Goal: Transaction & Acquisition: Purchase product/service

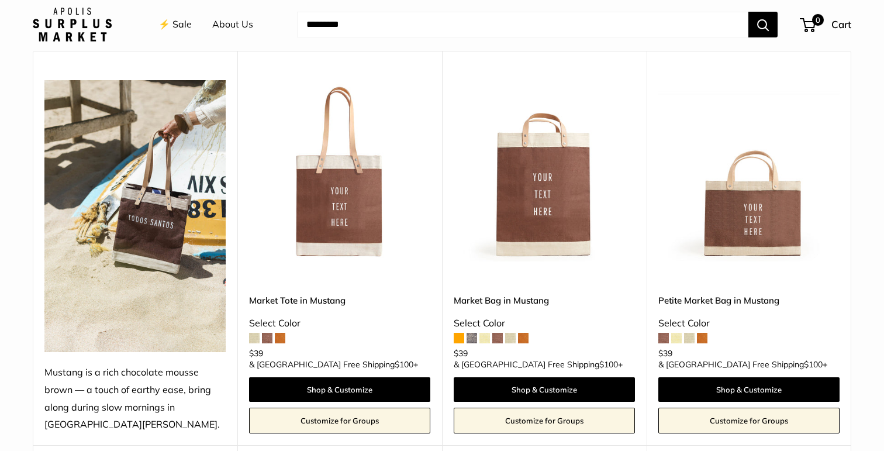
click at [677, 343] on span at bounding box center [676, 338] width 11 height 11
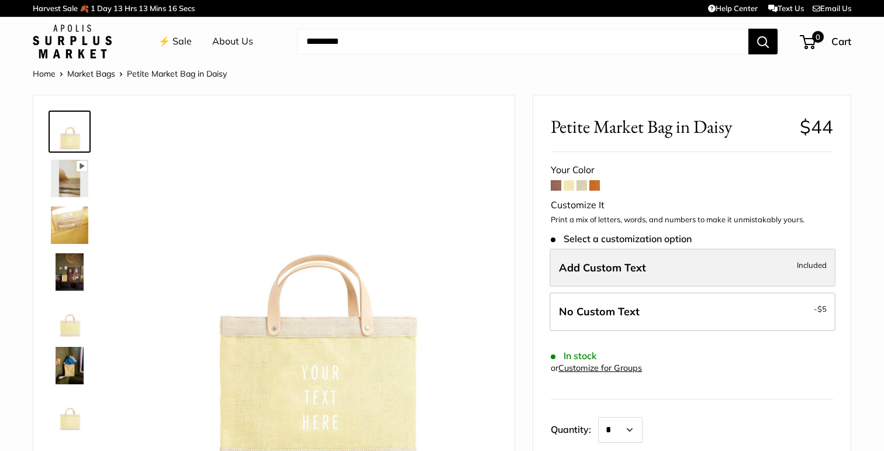
click at [606, 267] on span "Add Custom Text" at bounding box center [602, 267] width 87 height 13
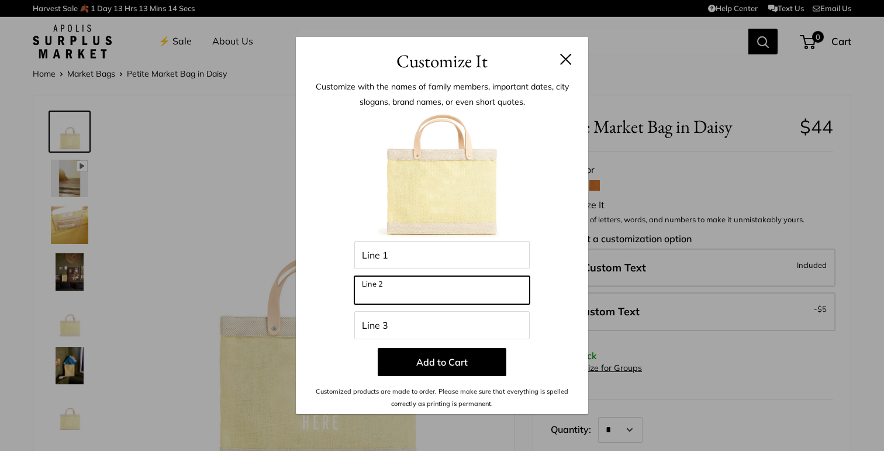
click at [488, 299] on input "Line 2" at bounding box center [441, 290] width 175 height 28
type input "*"
type input "**"
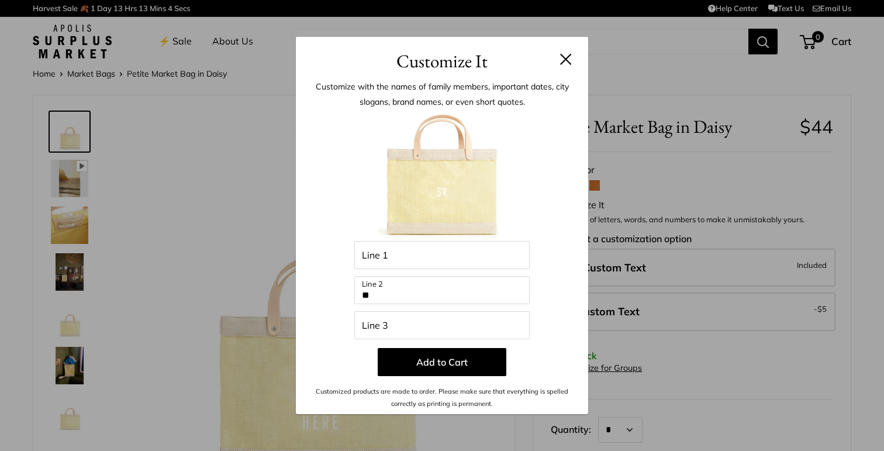
click at [565, 59] on button at bounding box center [566, 59] width 12 height 12
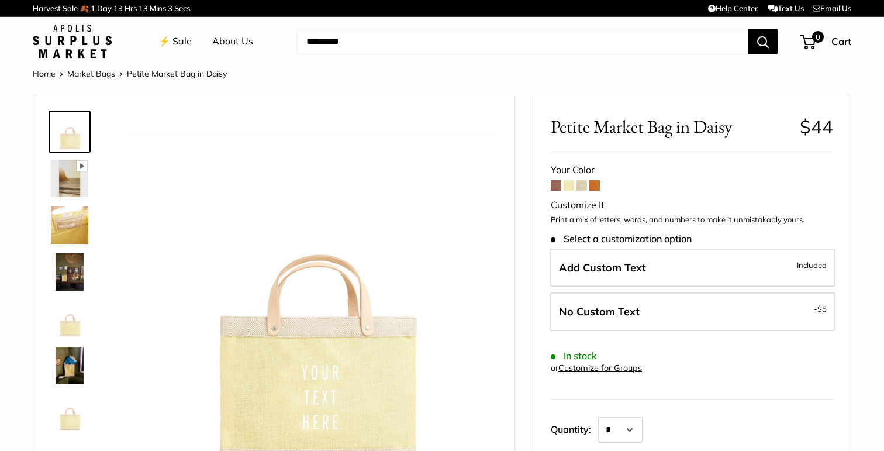
scroll to position [43, 0]
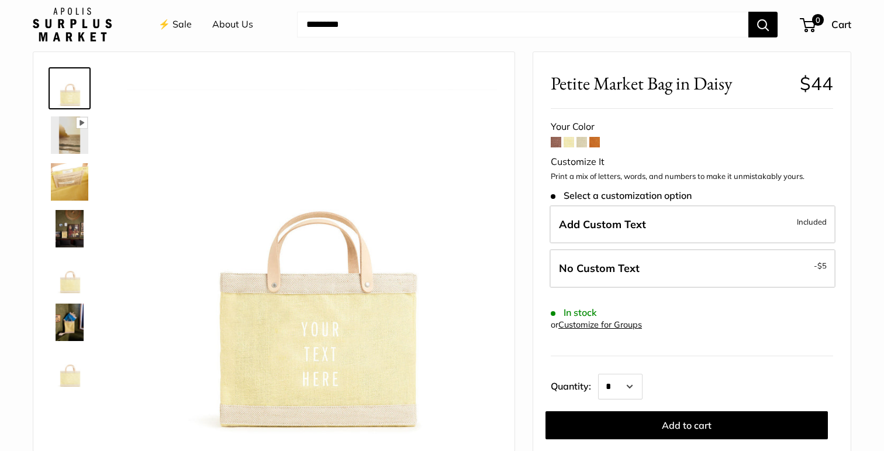
click at [582, 142] on span at bounding box center [582, 142] width 11 height 11
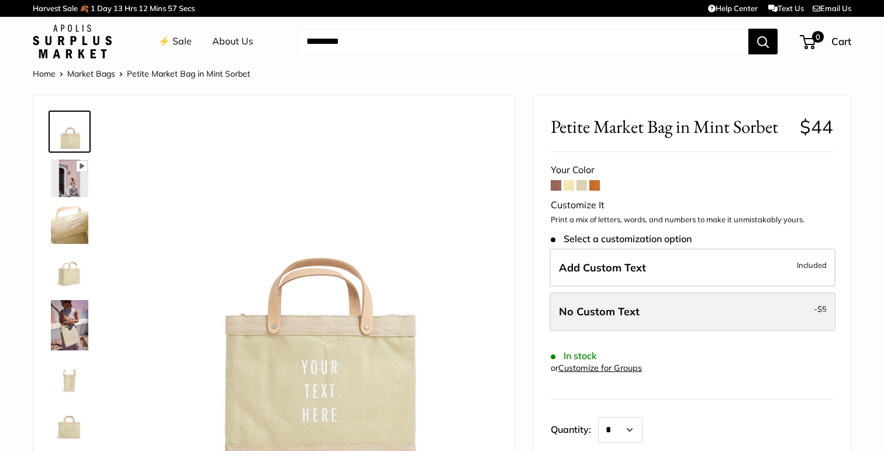
click at [583, 306] on span "No Custom Text" at bounding box center [599, 311] width 81 height 13
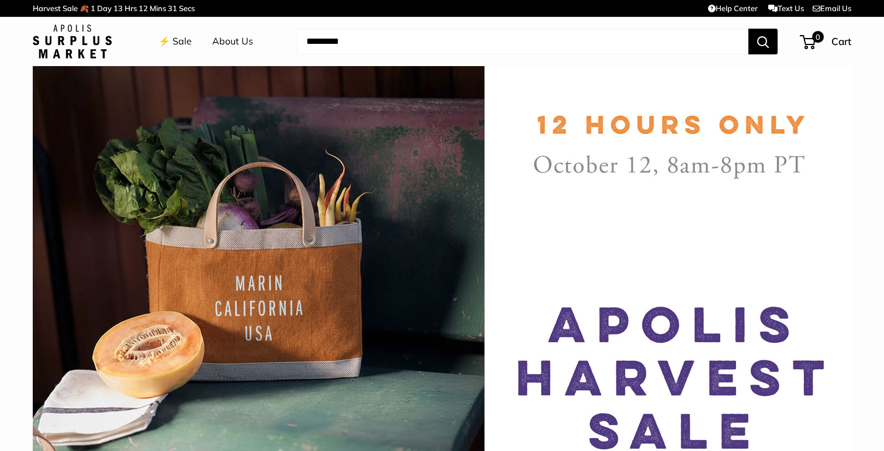
click at [177, 37] on link "⚡️ Sale" at bounding box center [174, 42] width 33 height 18
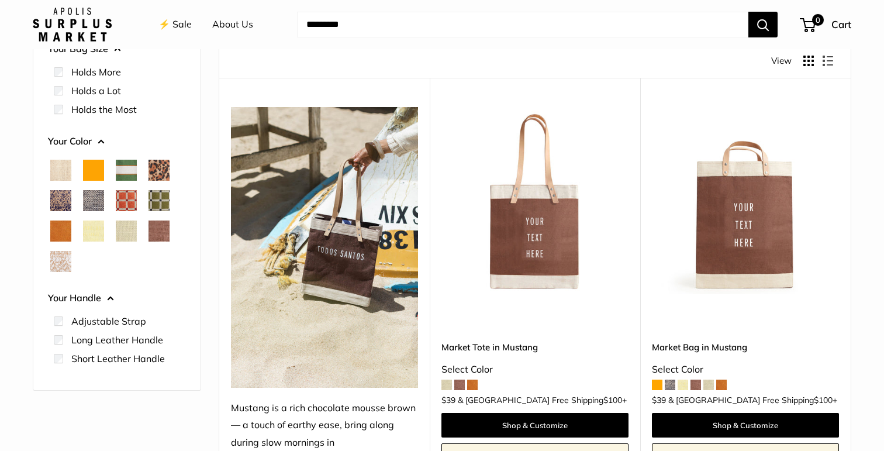
scroll to position [74, 0]
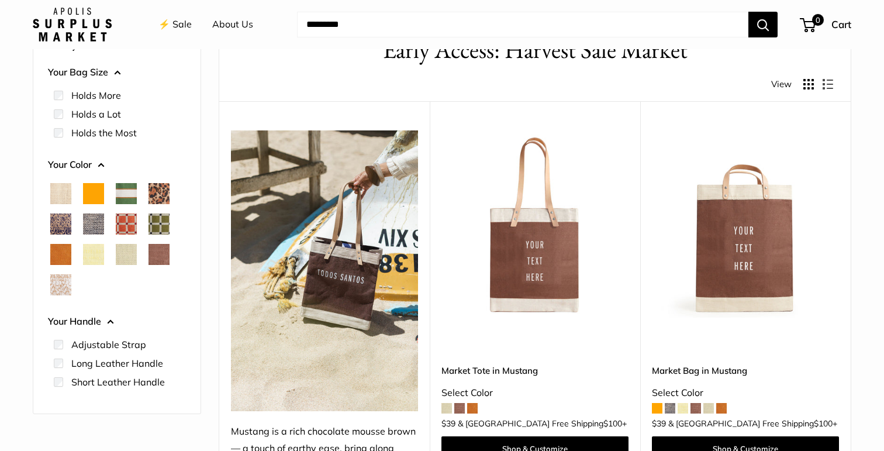
click at [807, 87] on button "Display products as grid" at bounding box center [809, 84] width 11 height 11
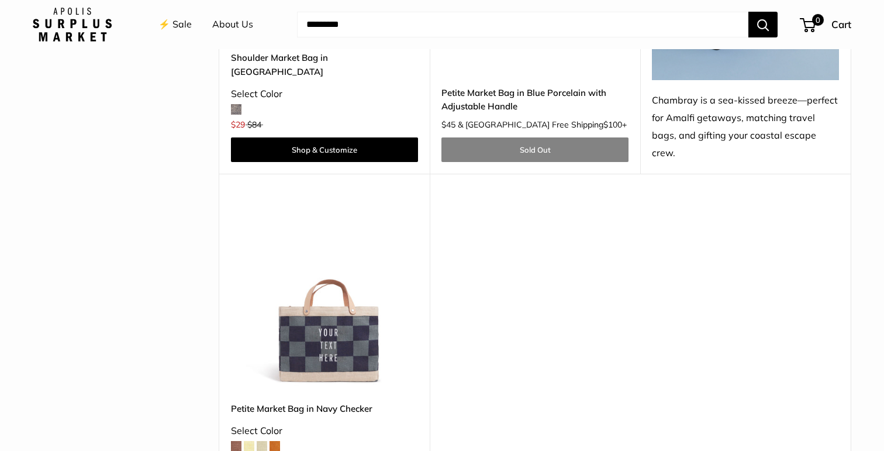
scroll to position [3466, 0]
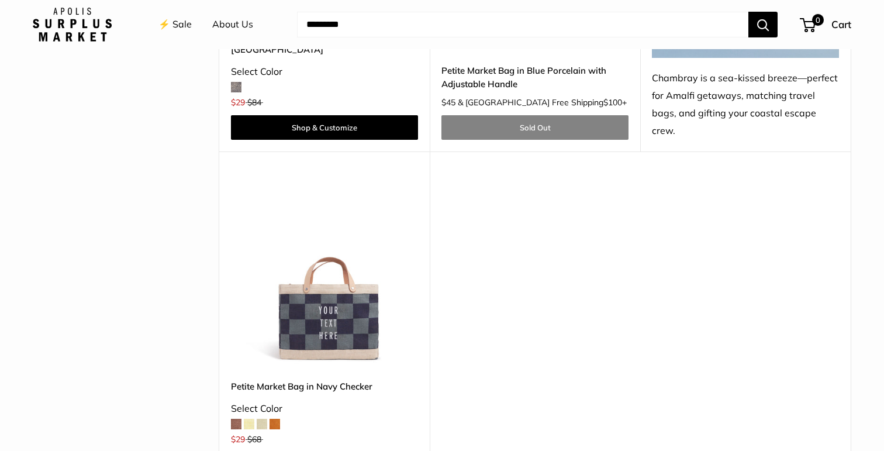
click at [247, 419] on span at bounding box center [249, 424] width 11 height 11
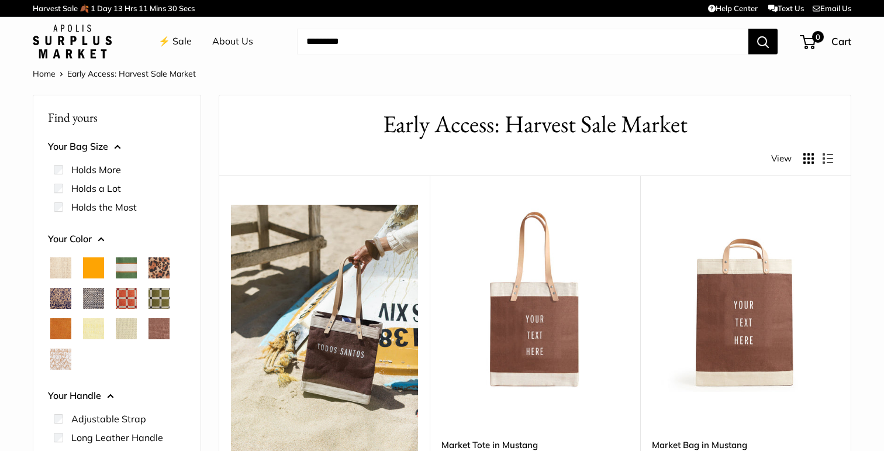
scroll to position [3466, 0]
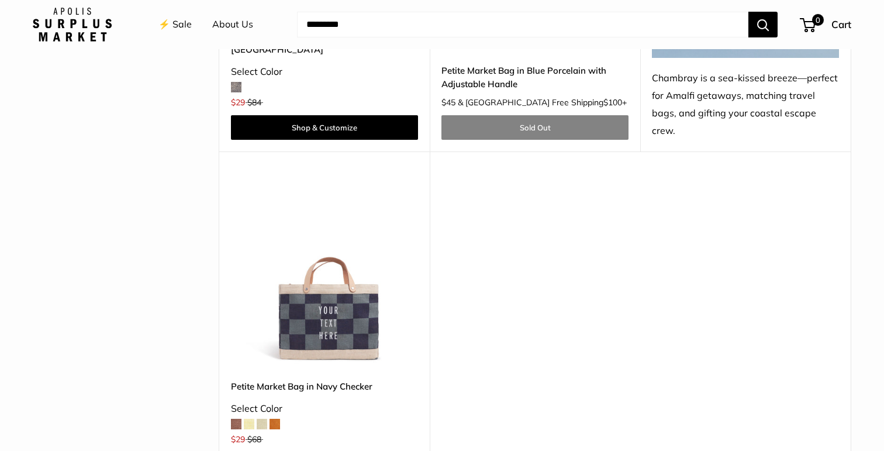
click at [0, 0] on img at bounding box center [0, 0] width 0 height 0
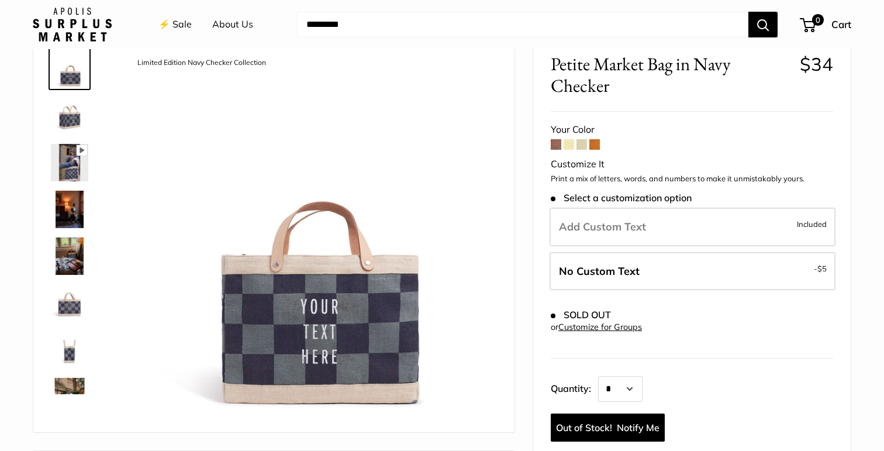
scroll to position [95, 0]
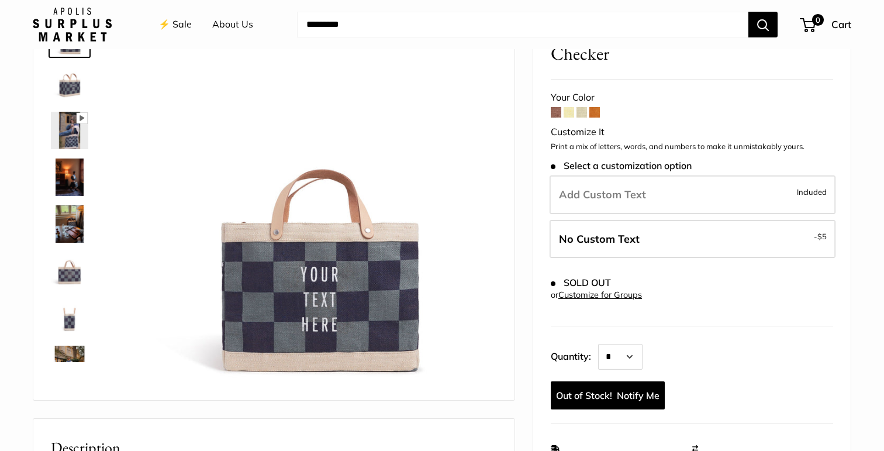
click at [567, 116] on form "Your Color Customize It Print a mix of letters, words, and numbers to make it u…" at bounding box center [692, 249] width 282 height 321
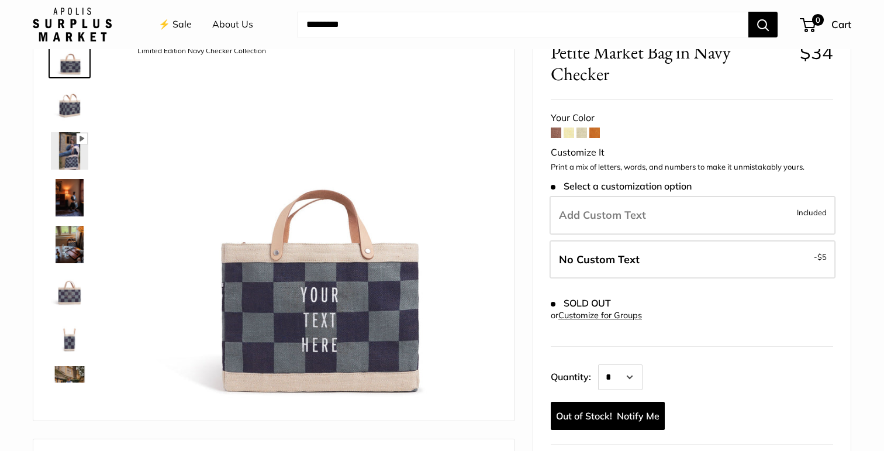
scroll to position [61, 0]
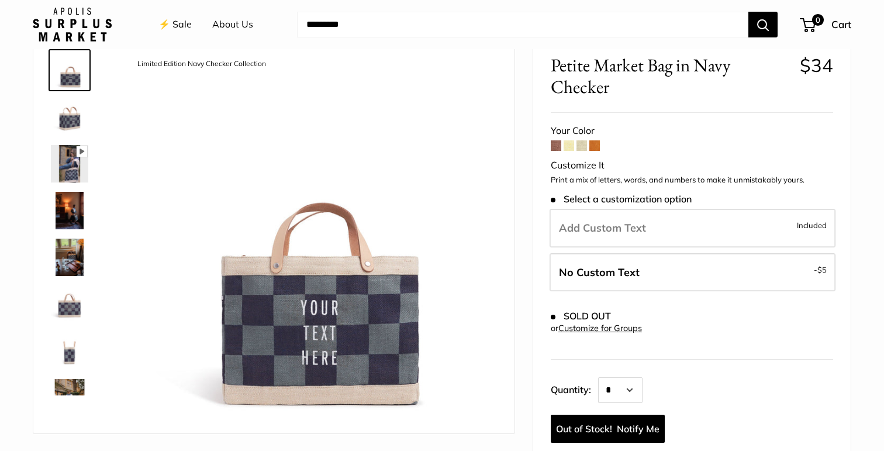
click at [555, 146] on span at bounding box center [556, 145] width 11 height 11
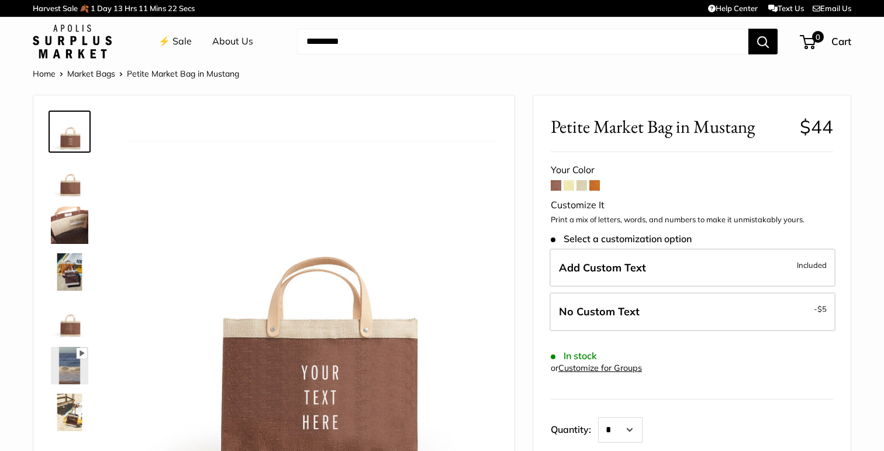
click at [578, 185] on span at bounding box center [582, 185] width 11 height 11
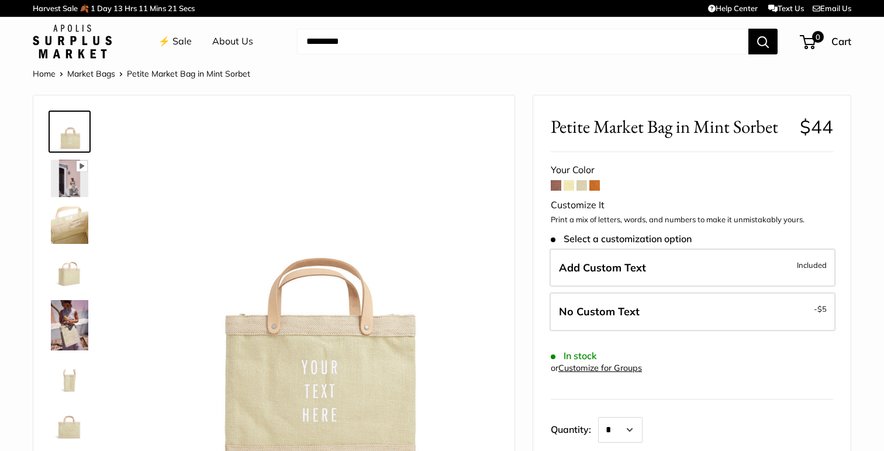
click at [591, 187] on span at bounding box center [595, 185] width 11 height 11
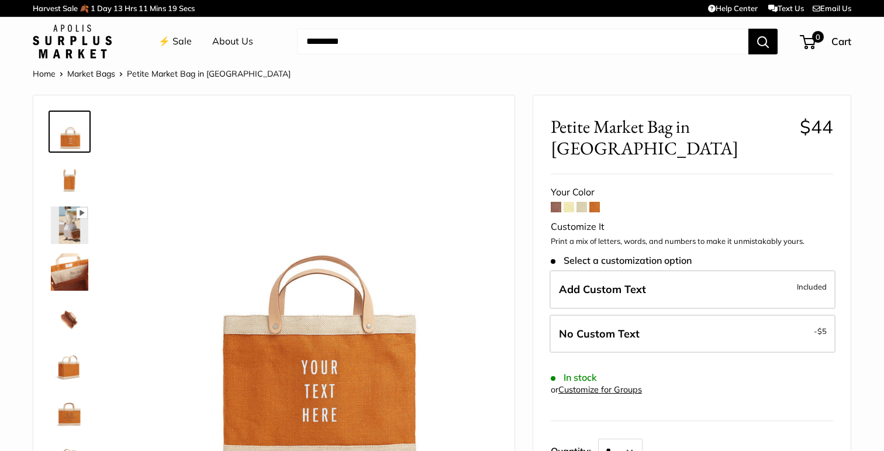
click at [569, 202] on span at bounding box center [569, 207] width 11 height 11
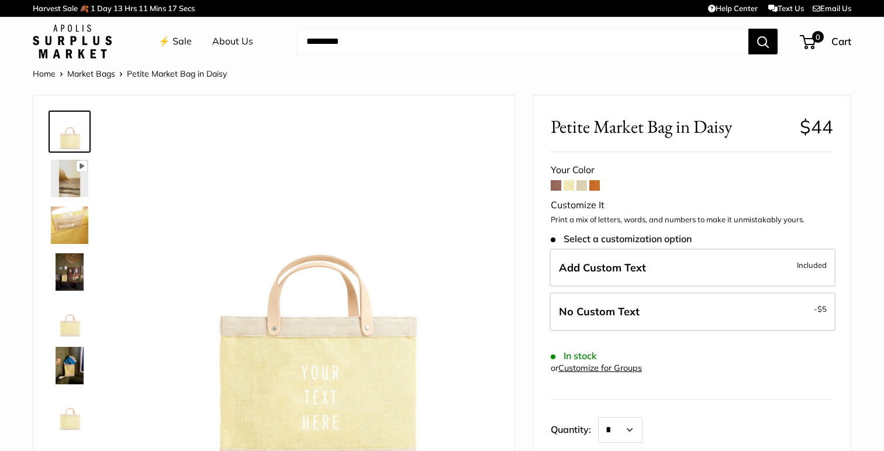
click at [175, 40] on link "⚡️ Sale" at bounding box center [174, 42] width 33 height 18
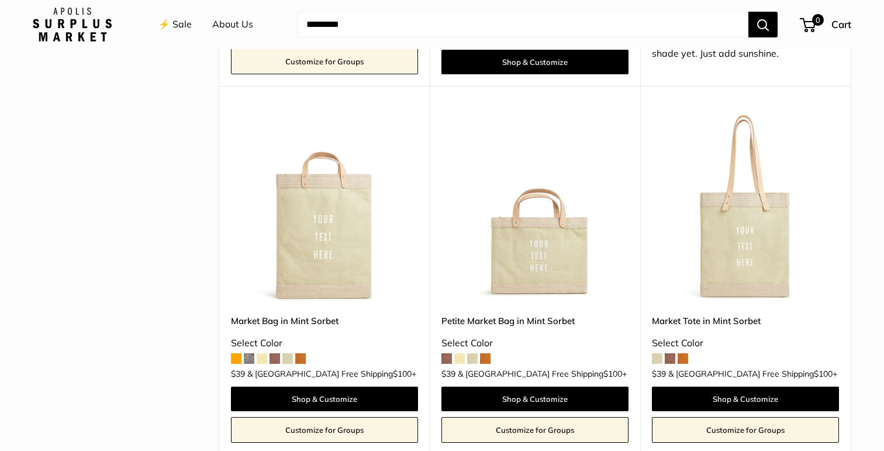
scroll to position [889, 0]
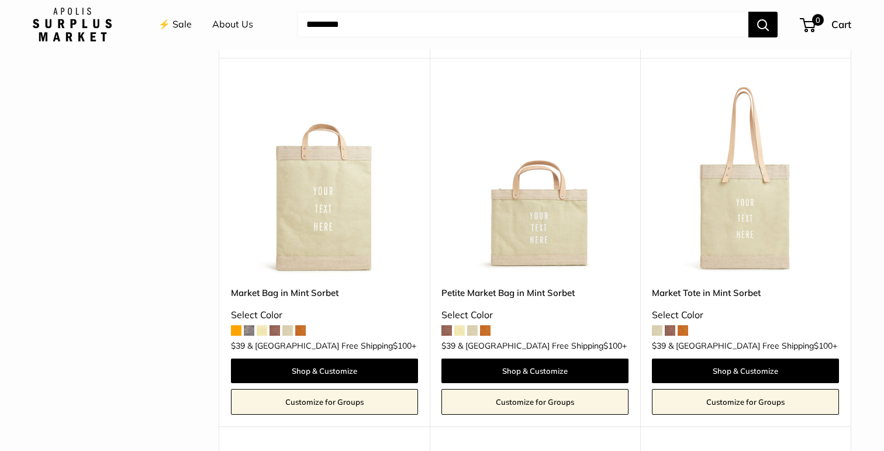
click at [0, 0] on img at bounding box center [0, 0] width 0 height 0
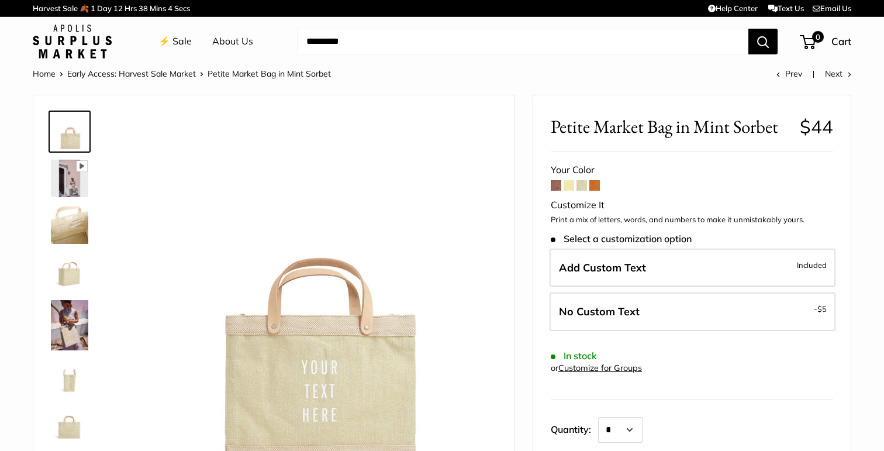
click at [567, 186] on span at bounding box center [569, 185] width 11 height 11
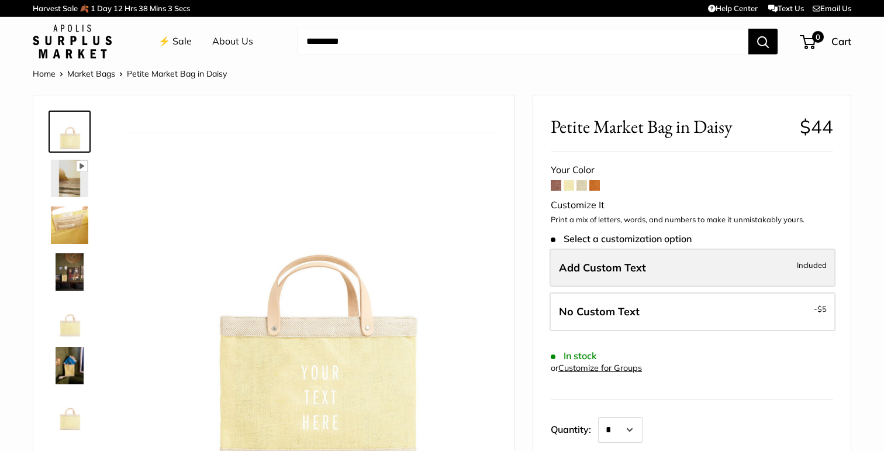
click at [606, 273] on label "Add Custom Text Included" at bounding box center [693, 268] width 286 height 39
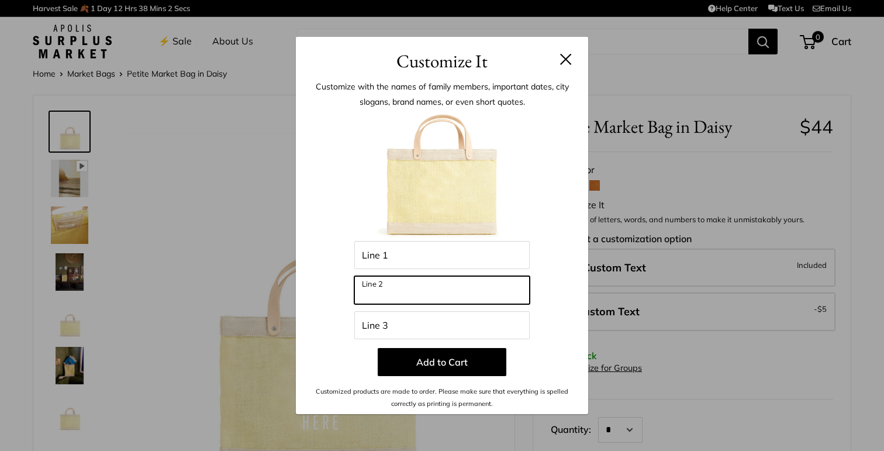
click at [497, 289] on input "Line 2" at bounding box center [441, 290] width 175 height 28
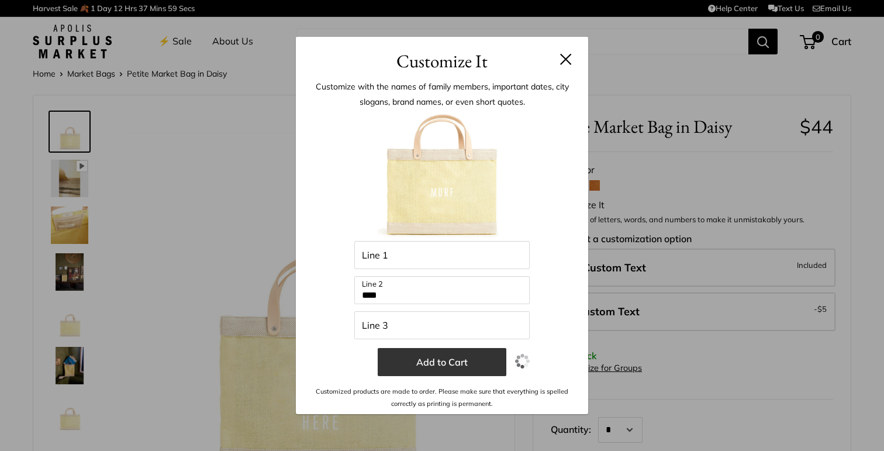
click at [488, 368] on button "Add to Cart" at bounding box center [442, 362] width 129 height 28
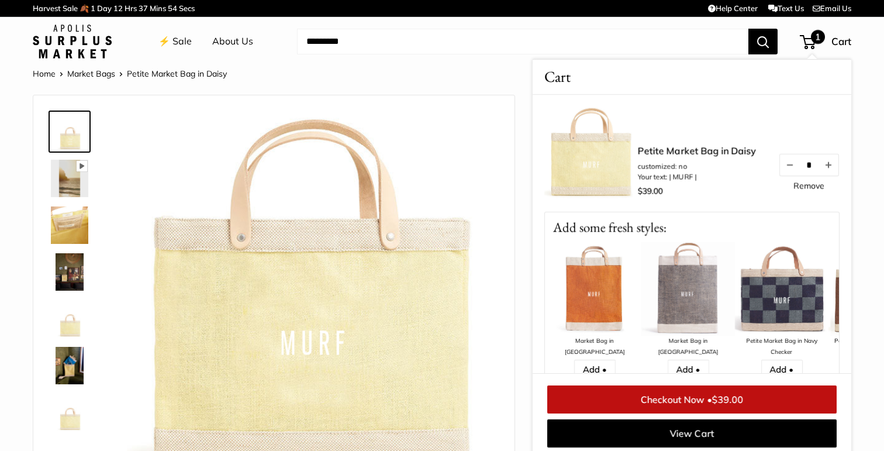
scroll to position [5, 0]
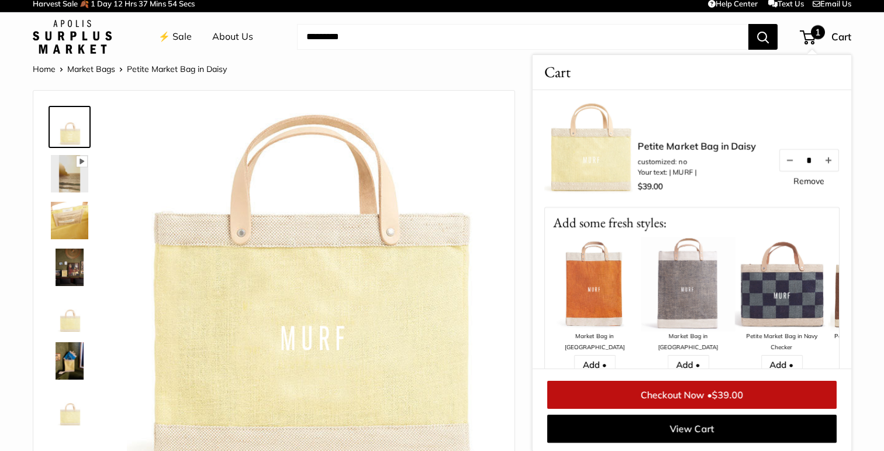
click at [668, 51] on div "⚡️ Sale About Us Need help? Text Us: 20919 hello@apolisglobal.com Follow Us Fac…" at bounding box center [442, 36] width 819 height 37
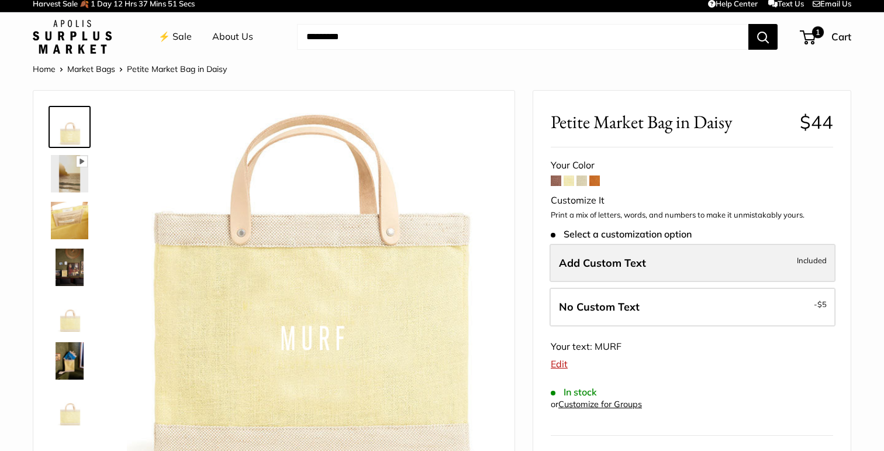
click at [647, 263] on label "Add Custom Text Included" at bounding box center [693, 263] width 286 height 39
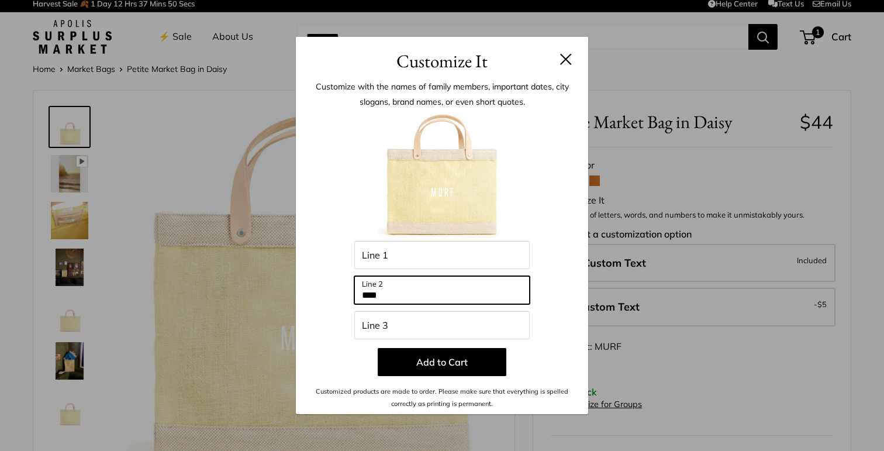
click at [494, 291] on input "****" at bounding box center [441, 290] width 175 height 28
type input "***"
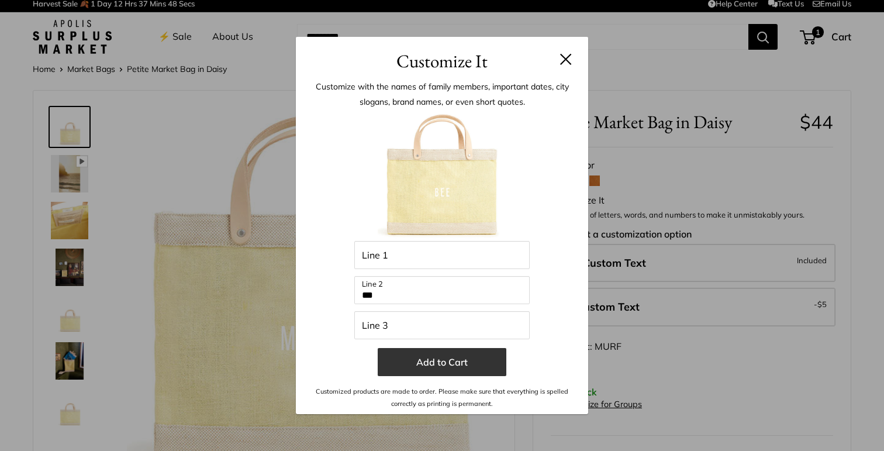
click at [485, 369] on button "Add to Cart" at bounding box center [442, 362] width 129 height 28
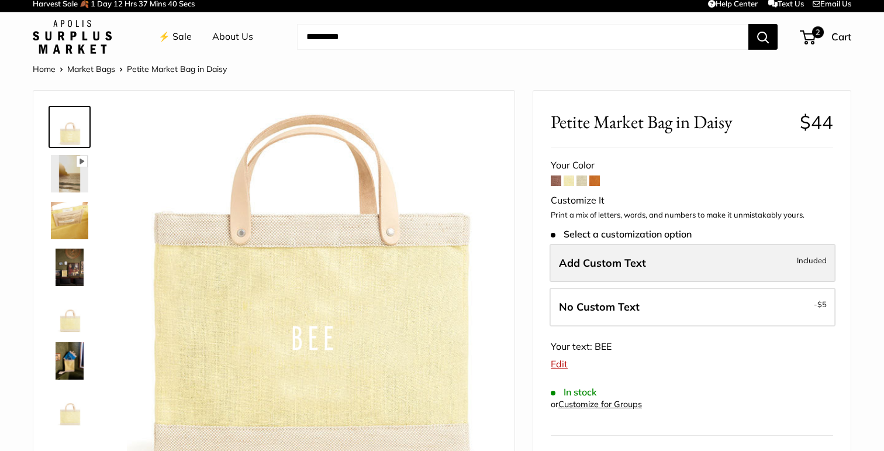
click at [671, 275] on label "Add Custom Text Included" at bounding box center [693, 263] width 286 height 39
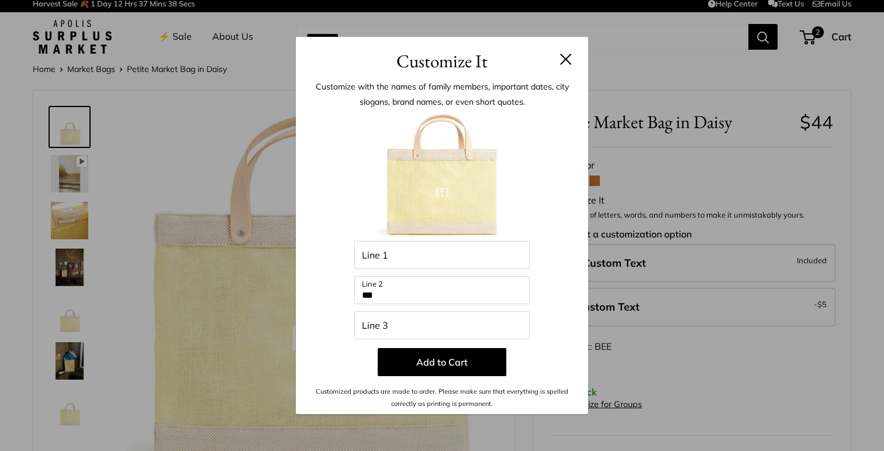
click at [565, 56] on button at bounding box center [566, 59] width 12 height 12
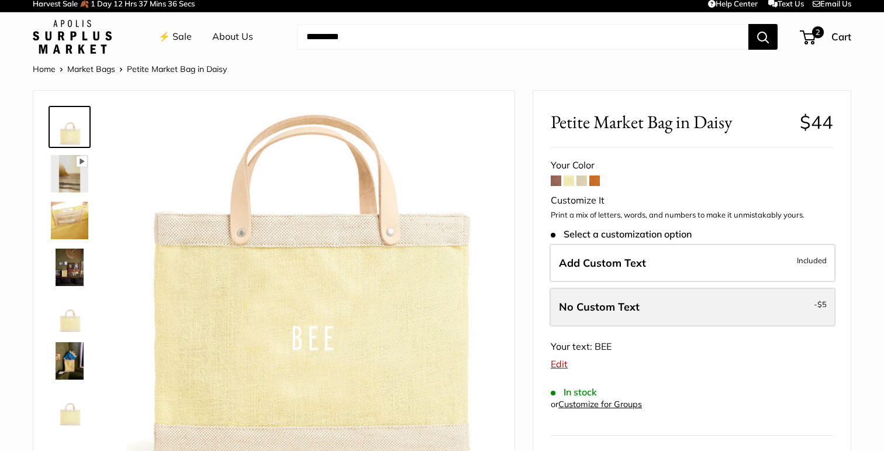
click at [618, 306] on span "No Custom Text" at bounding box center [599, 306] width 81 height 13
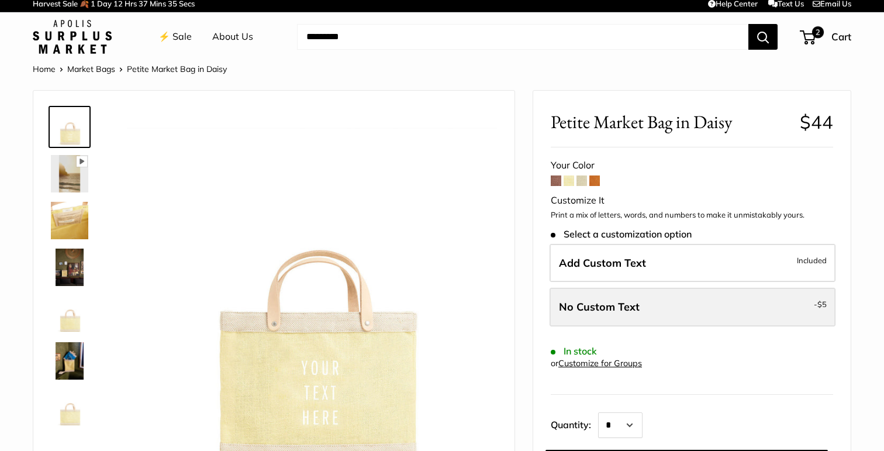
click at [618, 306] on span "No Custom Text" at bounding box center [599, 306] width 81 height 13
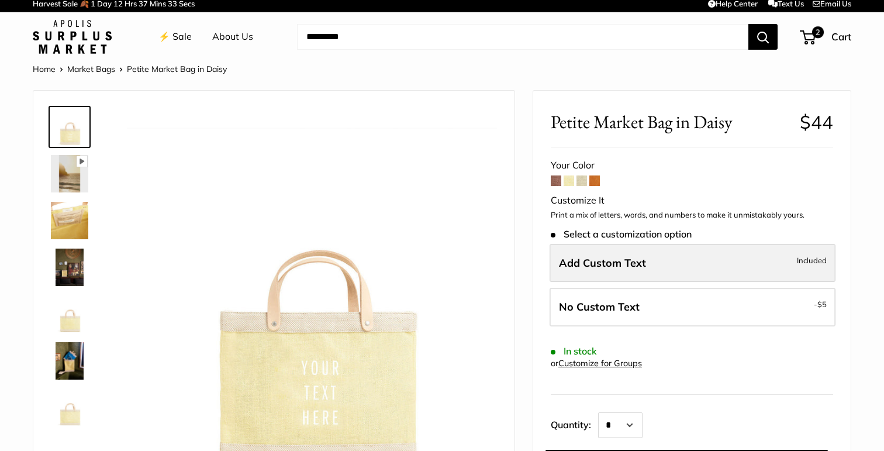
click at [611, 264] on span "Add Custom Text" at bounding box center [602, 262] width 87 height 13
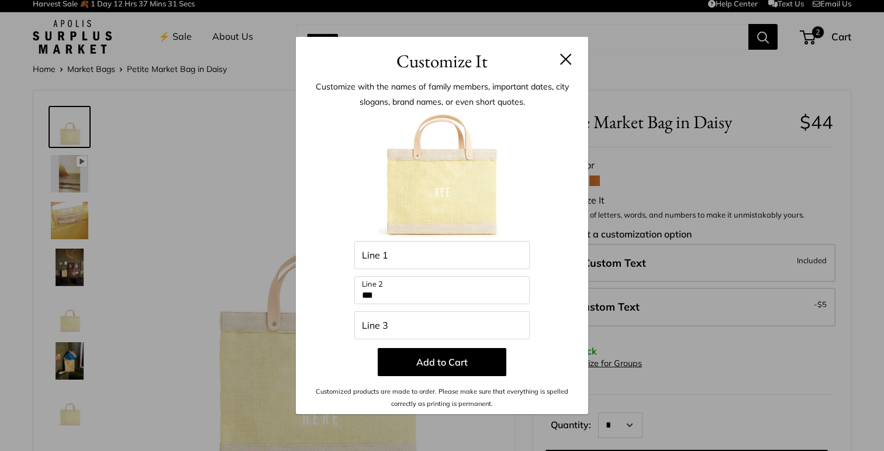
click at [568, 60] on button at bounding box center [566, 59] width 12 height 12
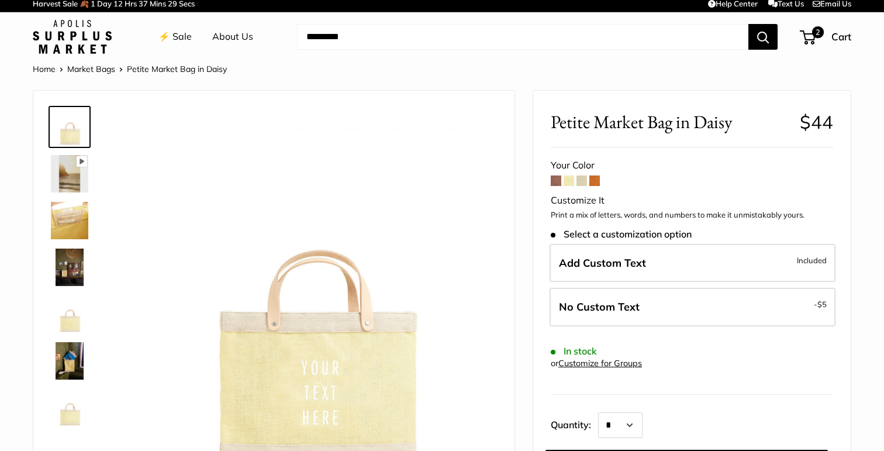
click at [182, 40] on link "⚡️ Sale" at bounding box center [174, 37] width 33 height 18
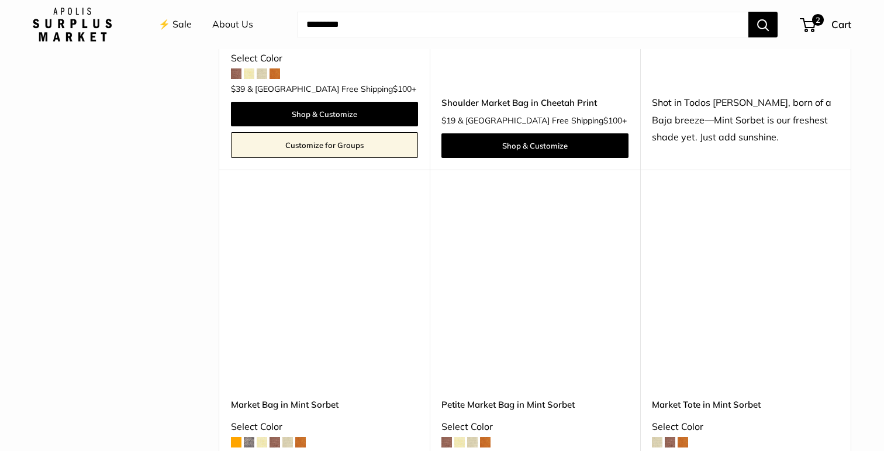
scroll to position [893, 0]
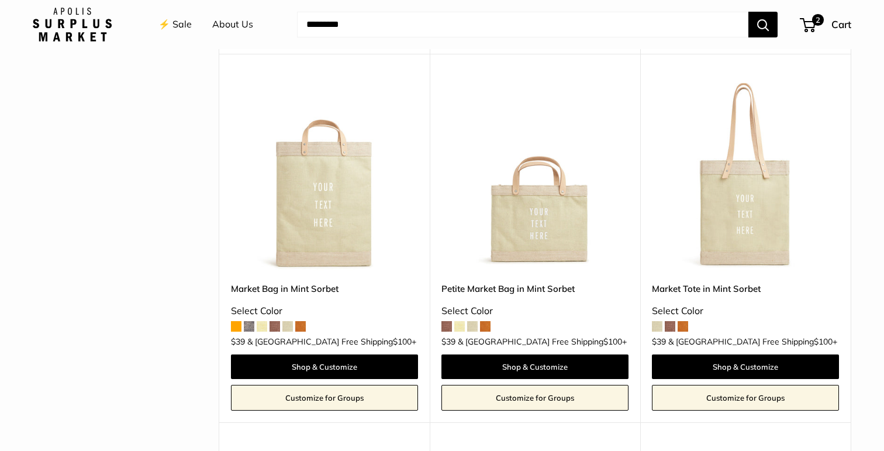
click at [0, 0] on img at bounding box center [0, 0] width 0 height 0
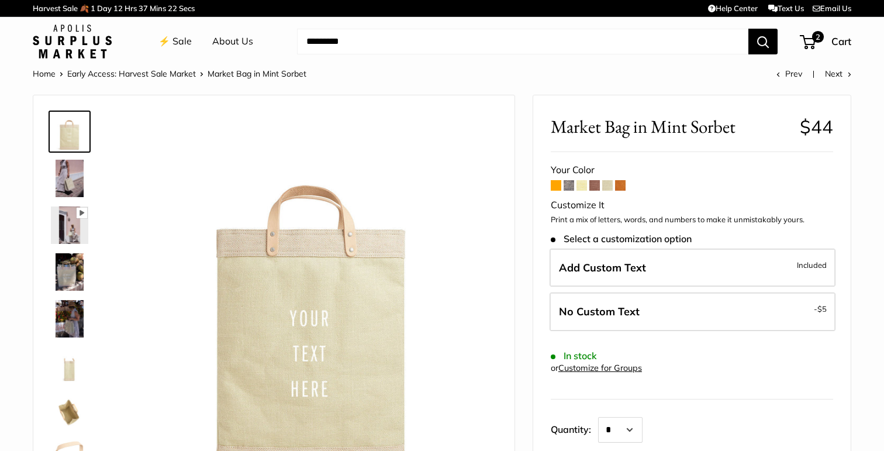
click at [571, 185] on span at bounding box center [569, 185] width 11 height 11
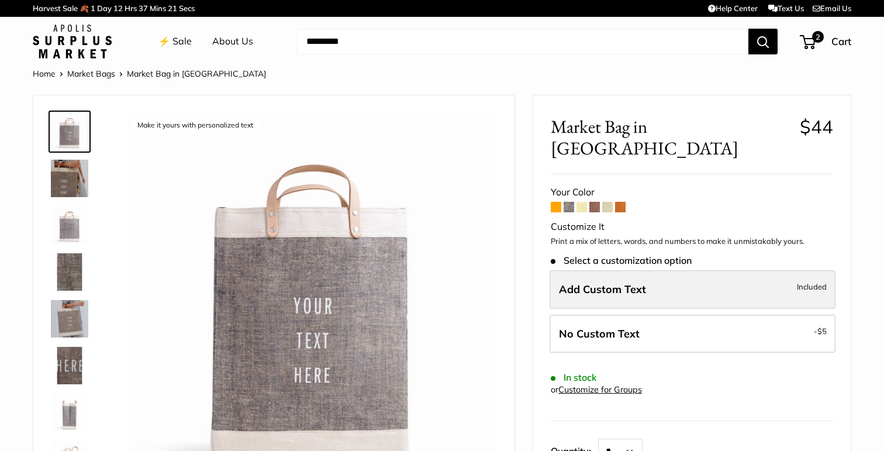
click at [587, 273] on label "Add Custom Text Included" at bounding box center [693, 289] width 286 height 39
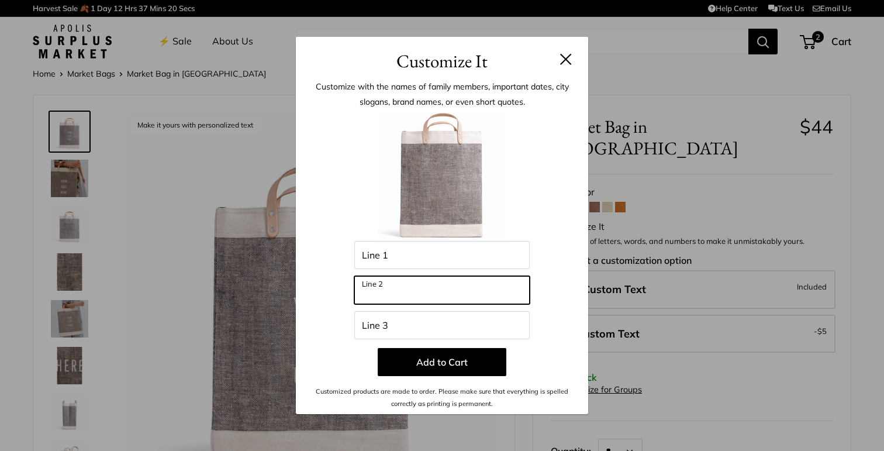
click at [506, 297] on input "Line 2" at bounding box center [441, 290] width 175 height 28
type input "****"
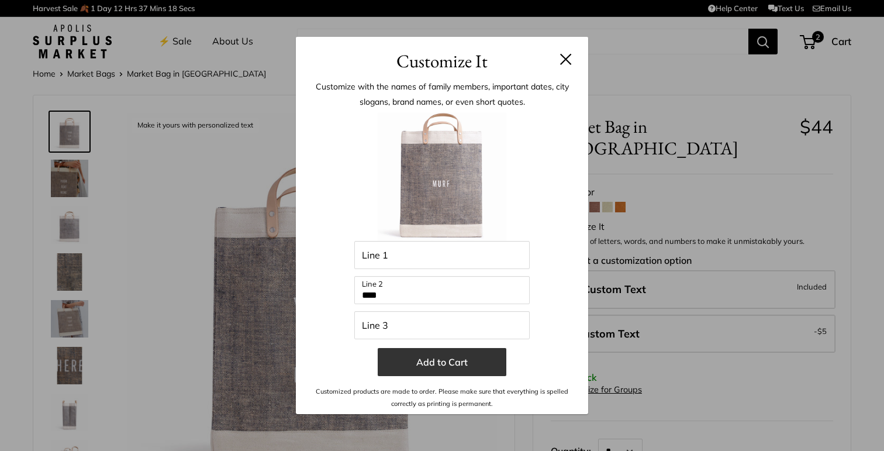
click at [489, 367] on button "Add to Cart" at bounding box center [442, 362] width 129 height 28
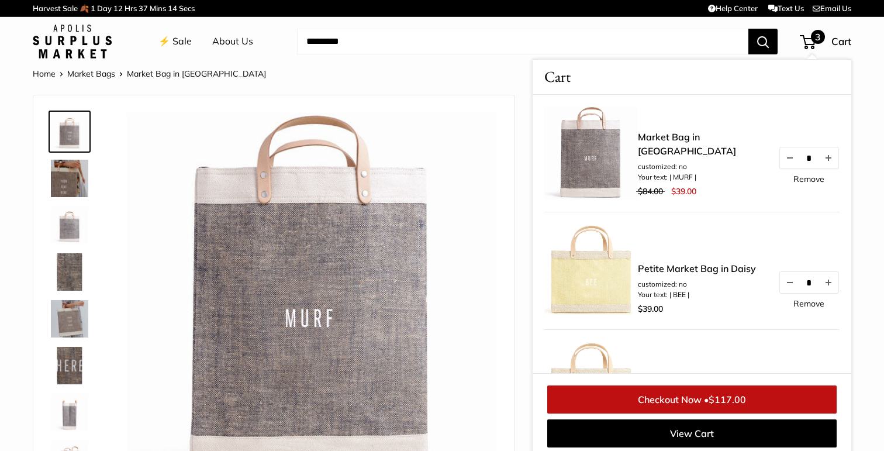
click at [644, 23] on div "⚡️ Sale About Us Need help? Text Us: 20919 hello@apolisglobal.com Follow Us Fac…" at bounding box center [442, 41] width 819 height 37
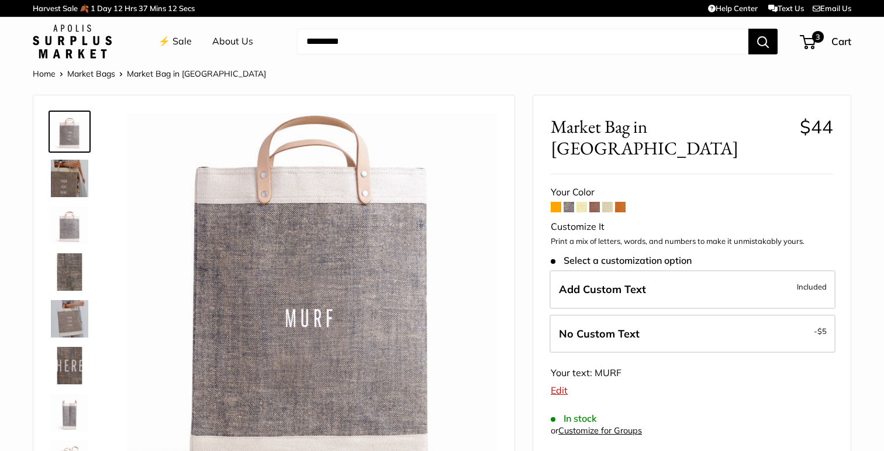
click at [570, 202] on span at bounding box center [569, 207] width 11 height 11
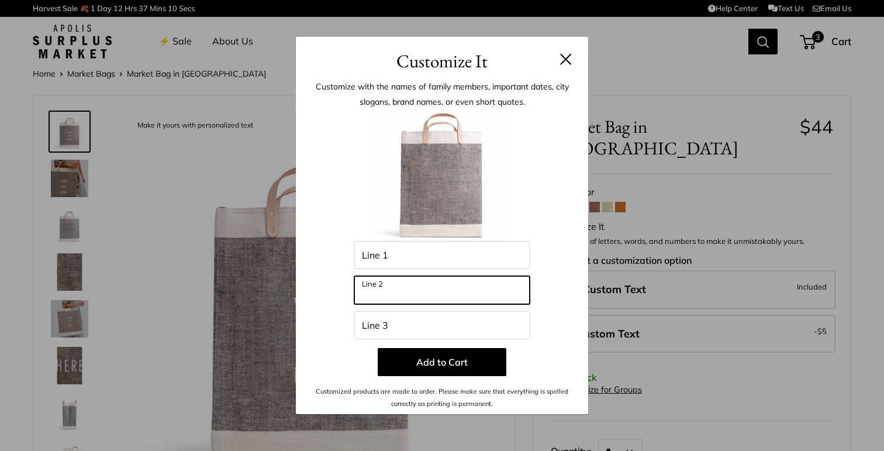
click at [514, 304] on input "Line 2" at bounding box center [441, 290] width 175 height 28
type input "***"
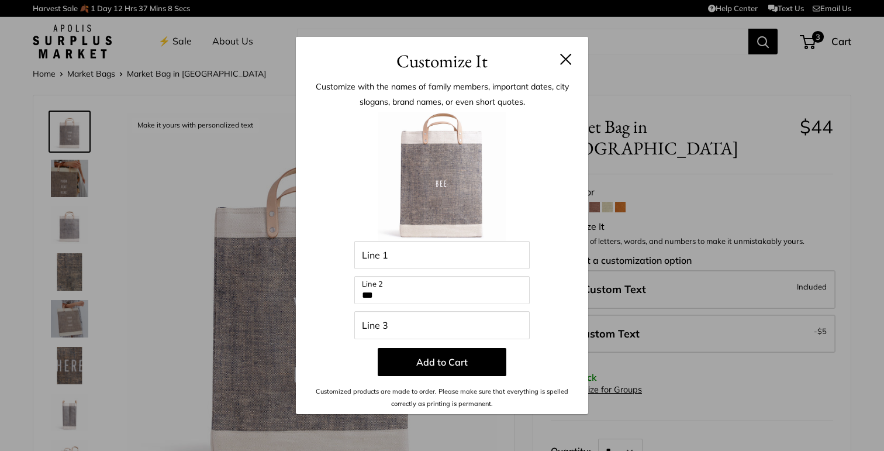
click at [566, 60] on button at bounding box center [566, 59] width 12 height 12
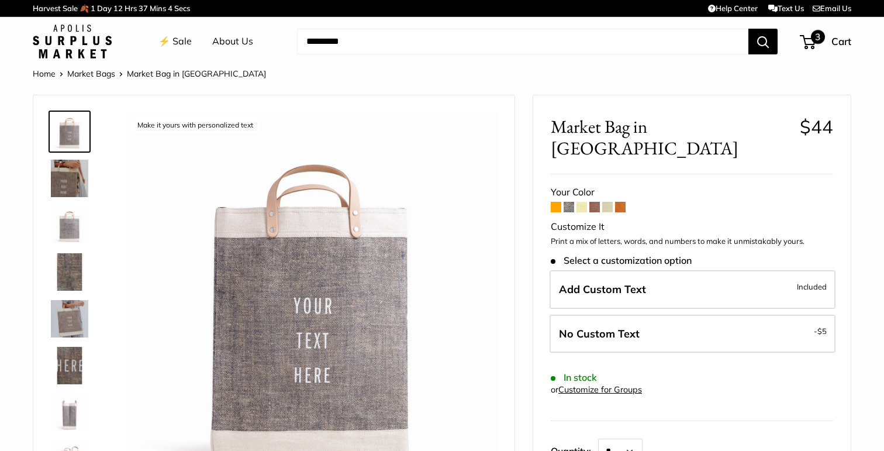
click at [816, 39] on span "3" at bounding box center [818, 37] width 14 height 14
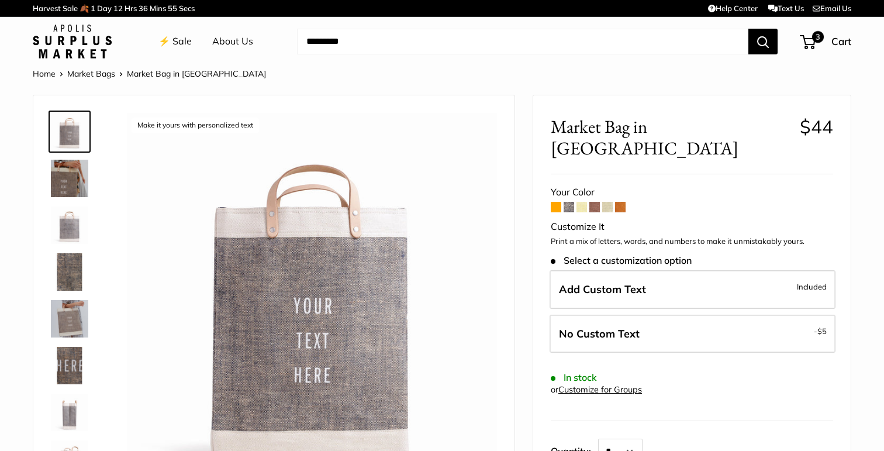
click at [569, 192] on form "Your Color Customize It Print a mix of letters, words, and numbers to make it u…" at bounding box center [692, 344] width 282 height 321
click at [570, 202] on span at bounding box center [569, 207] width 11 height 11
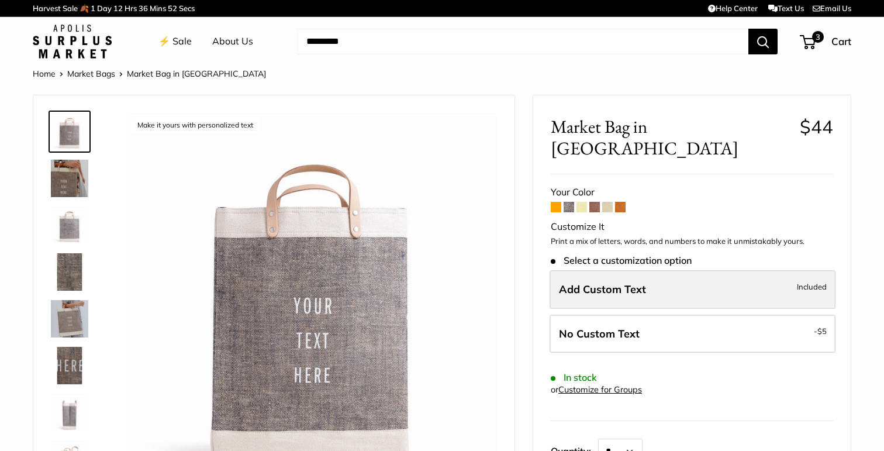
click at [572, 282] on span "Add Custom Text" at bounding box center [602, 288] width 87 height 13
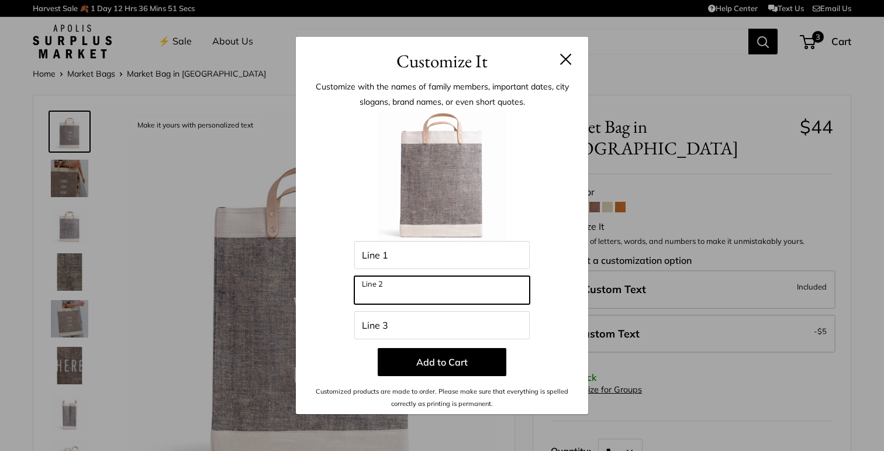
click at [439, 295] on input "Line 2" at bounding box center [441, 290] width 175 height 28
type input "***"
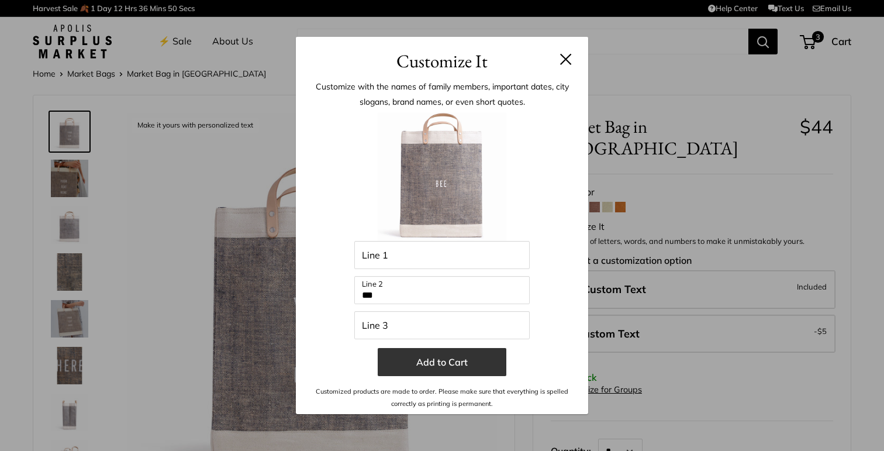
click at [452, 371] on button "Add to Cart" at bounding box center [442, 362] width 129 height 28
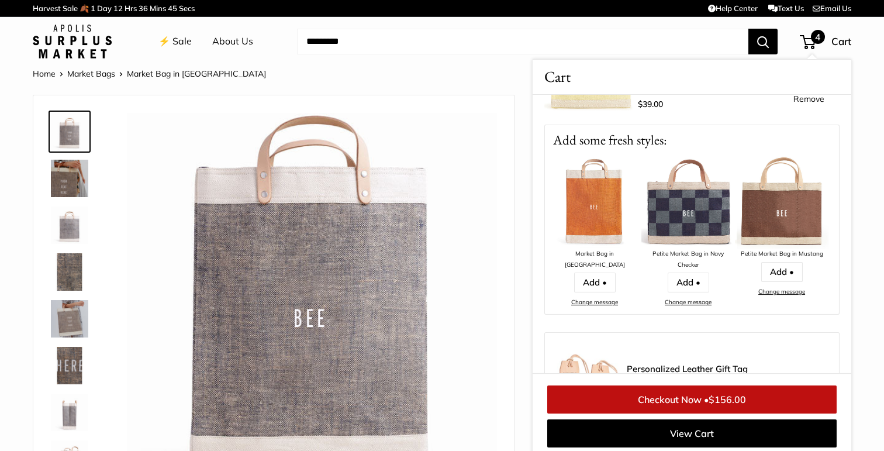
scroll to position [498, 0]
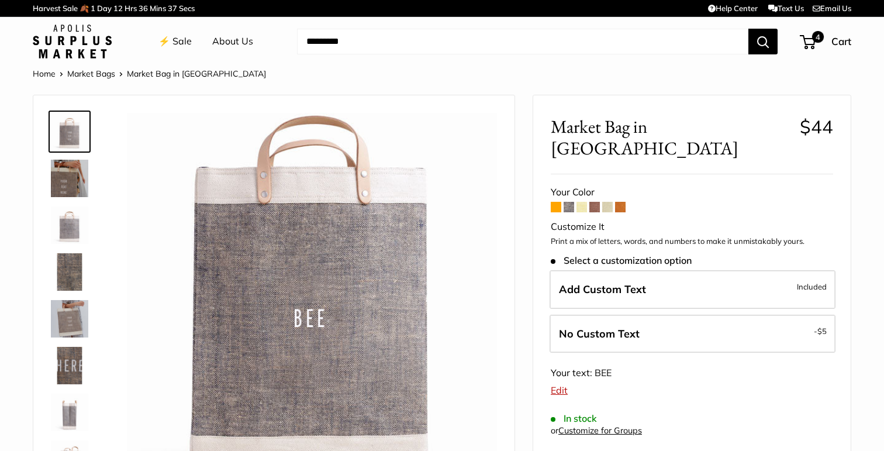
click at [556, 202] on span at bounding box center [556, 207] width 11 height 11
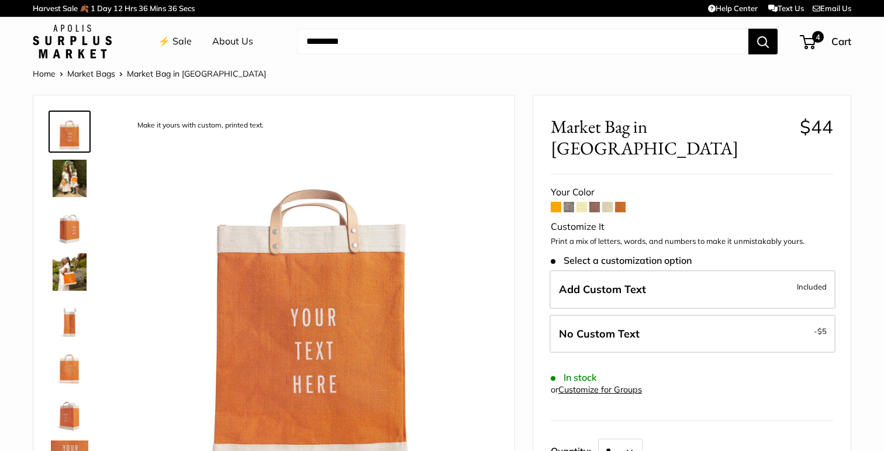
click at [568, 202] on span at bounding box center [569, 207] width 11 height 11
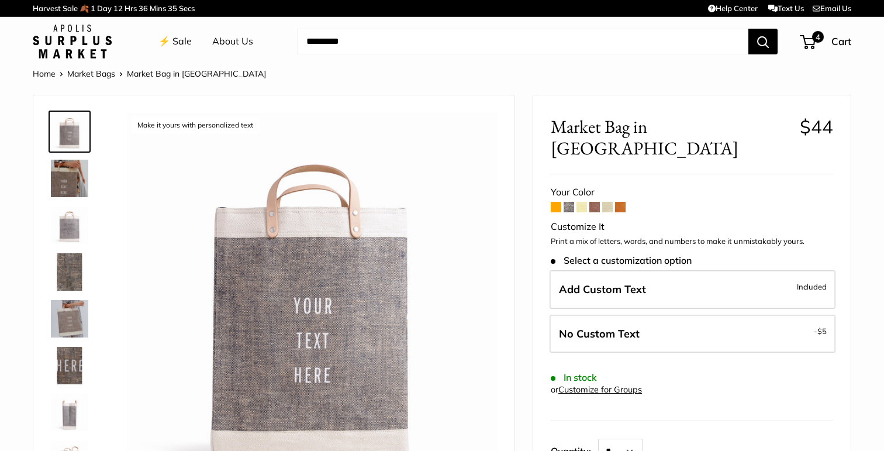
click at [585, 202] on span at bounding box center [582, 207] width 11 height 11
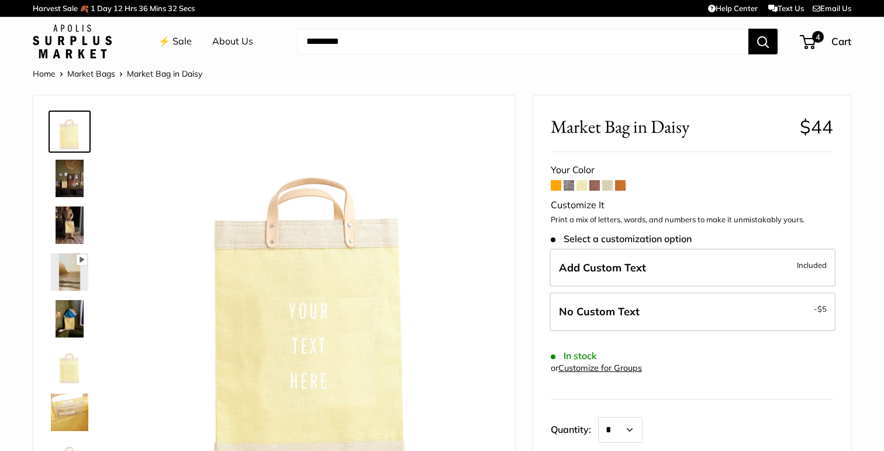
click at [595, 187] on span at bounding box center [595, 185] width 11 height 11
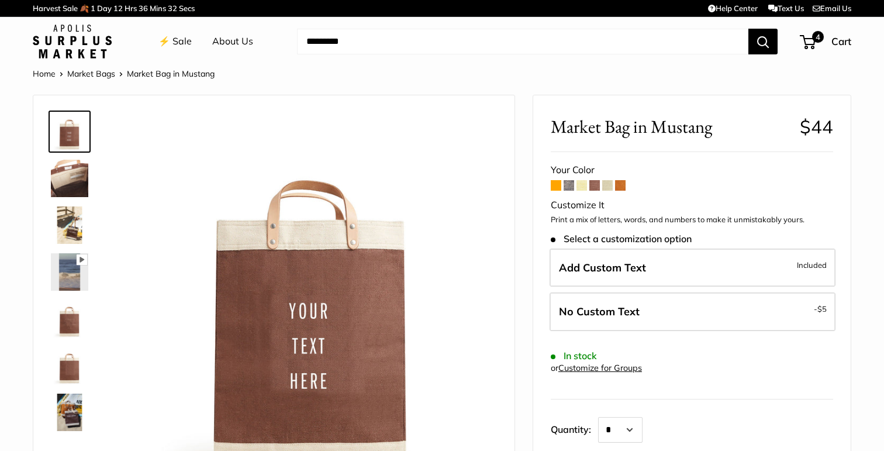
click at [609, 187] on span at bounding box center [607, 185] width 11 height 11
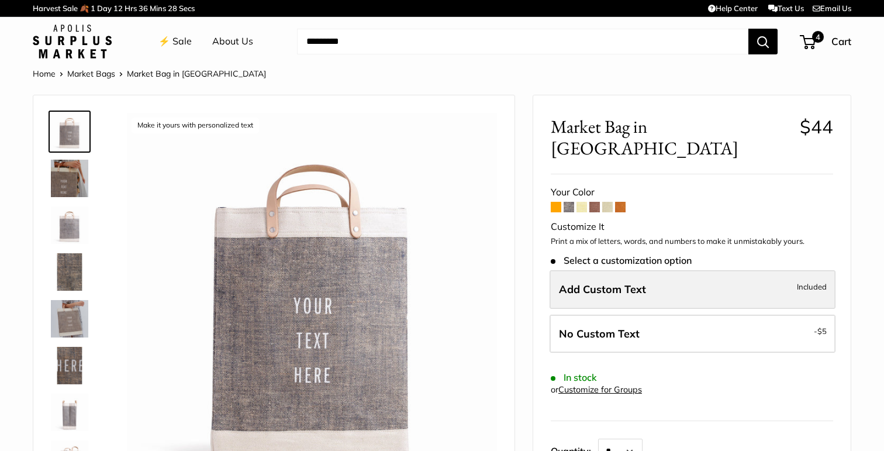
click at [583, 272] on label "Add Custom Text Included" at bounding box center [693, 289] width 286 height 39
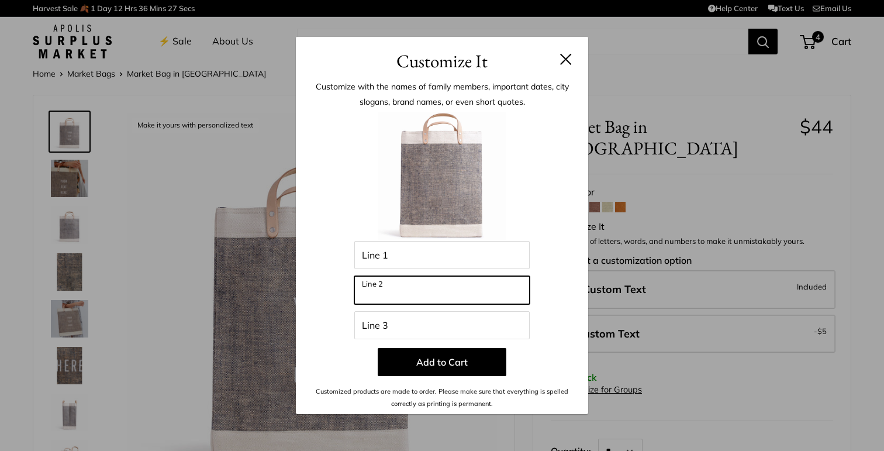
click at [475, 300] on input "Line 2" at bounding box center [441, 290] width 175 height 28
type input "*****"
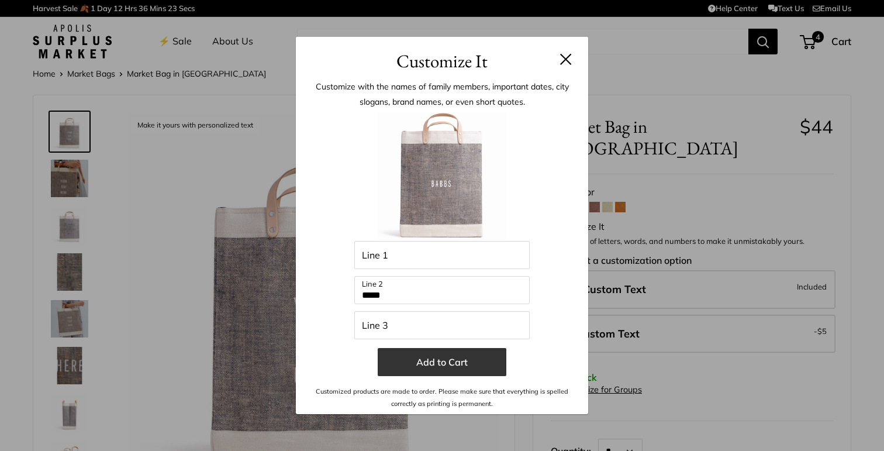
click at [463, 368] on button "Add to Cart" at bounding box center [442, 362] width 129 height 28
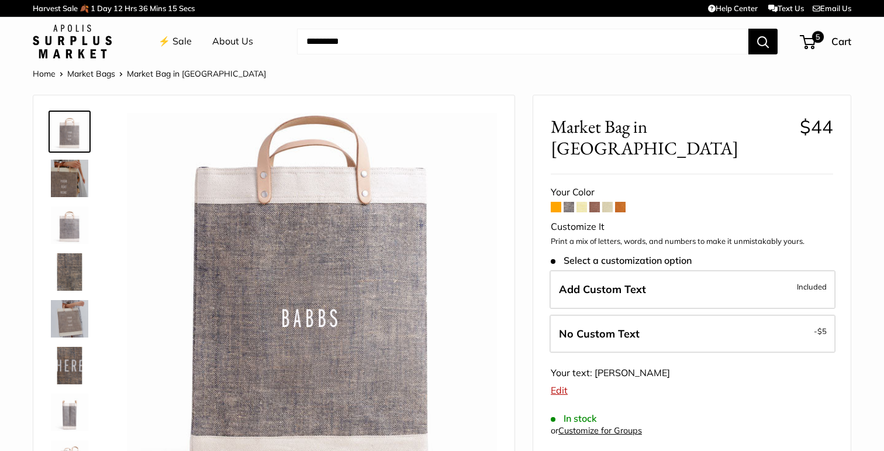
click at [567, 202] on span at bounding box center [569, 207] width 11 height 11
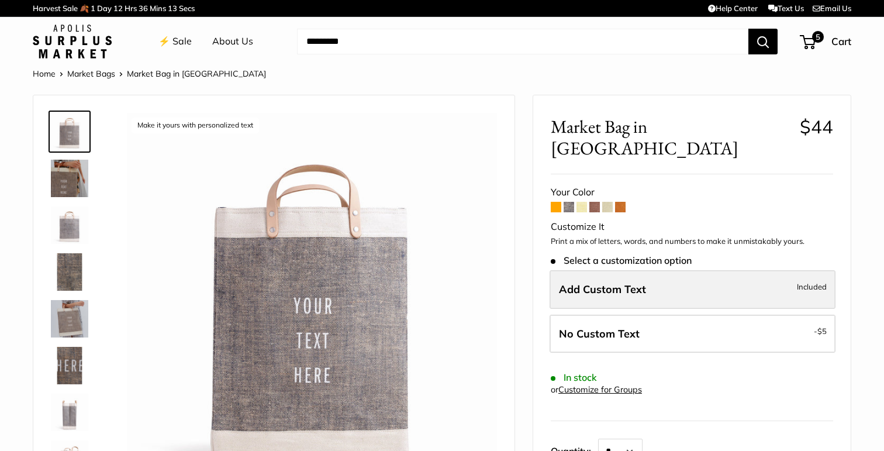
click at [575, 282] on span "Add Custom Text" at bounding box center [602, 288] width 87 height 13
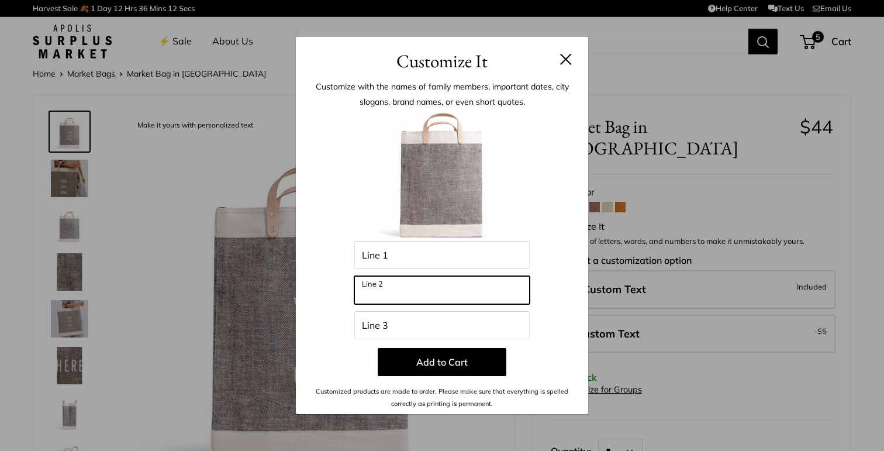
click at [510, 288] on input "Line 2" at bounding box center [441, 290] width 175 height 28
type input "**"
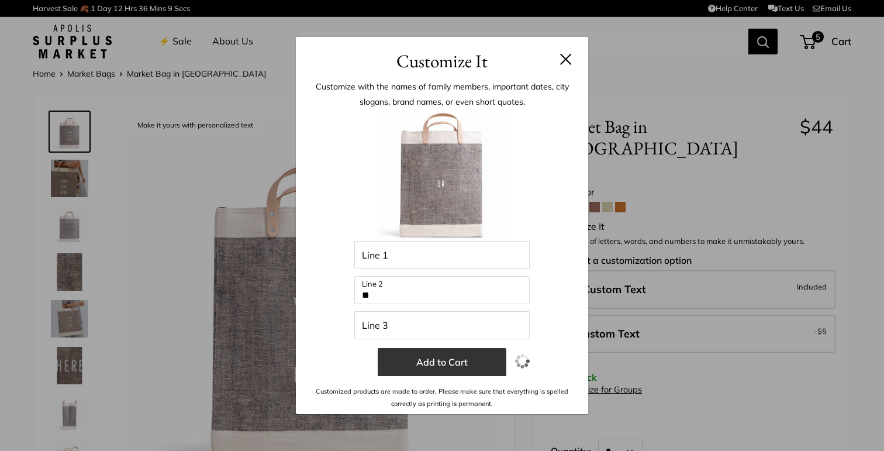
click at [493, 370] on button "Add to Cart" at bounding box center [442, 362] width 129 height 28
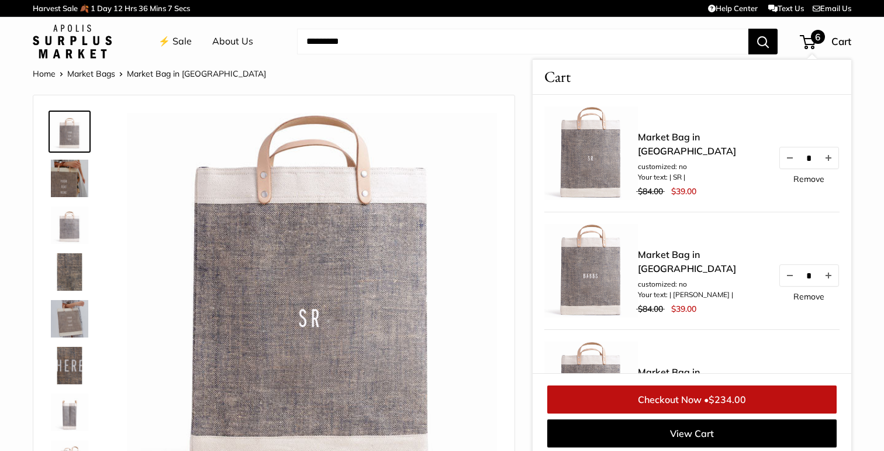
scroll to position [5, 0]
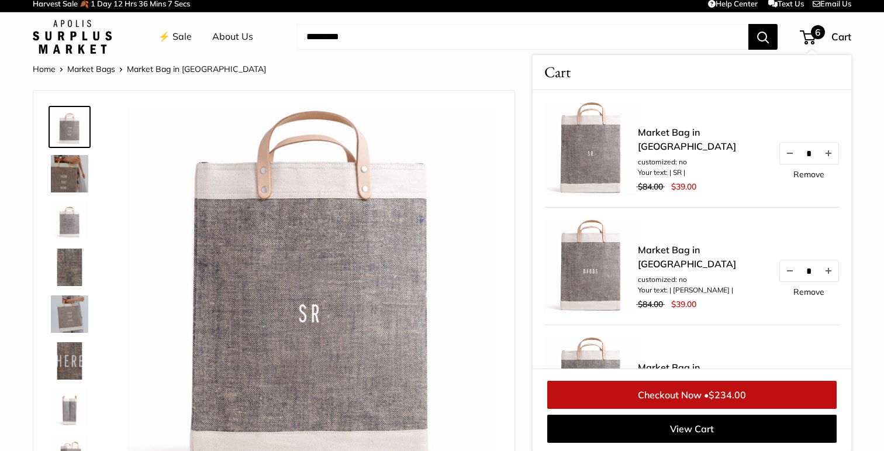
click at [466, 284] on img at bounding box center [312, 293] width 370 height 370
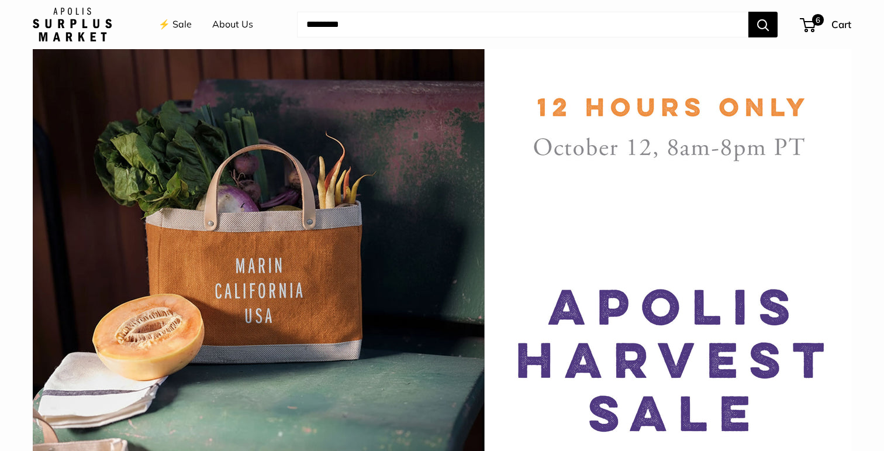
scroll to position [22, 0]
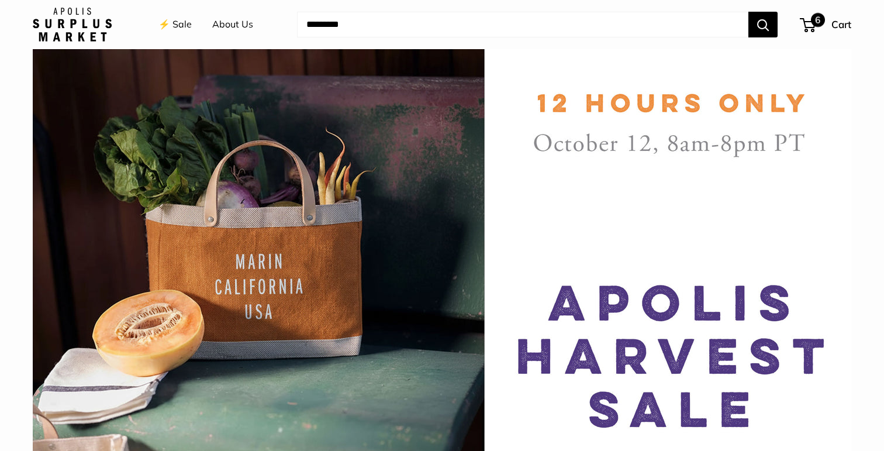
click at [829, 30] on div "6 Cart" at bounding box center [826, 24] width 50 height 19
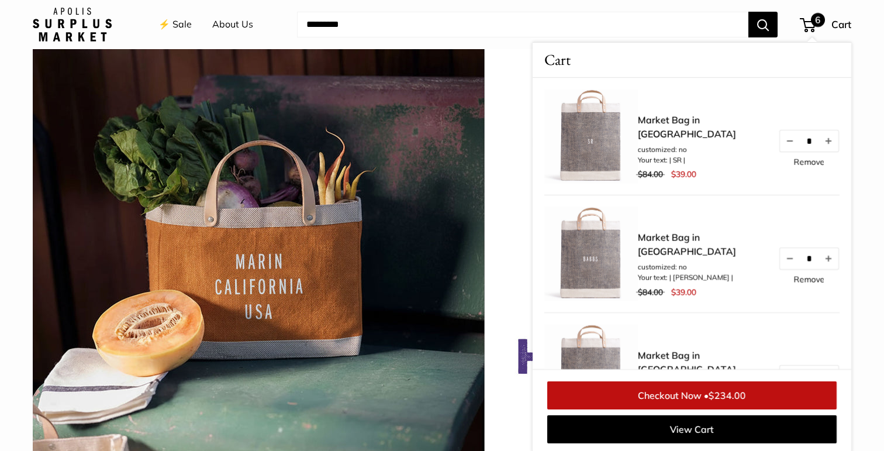
click at [175, 21] on link "⚡️ Sale" at bounding box center [174, 25] width 33 height 18
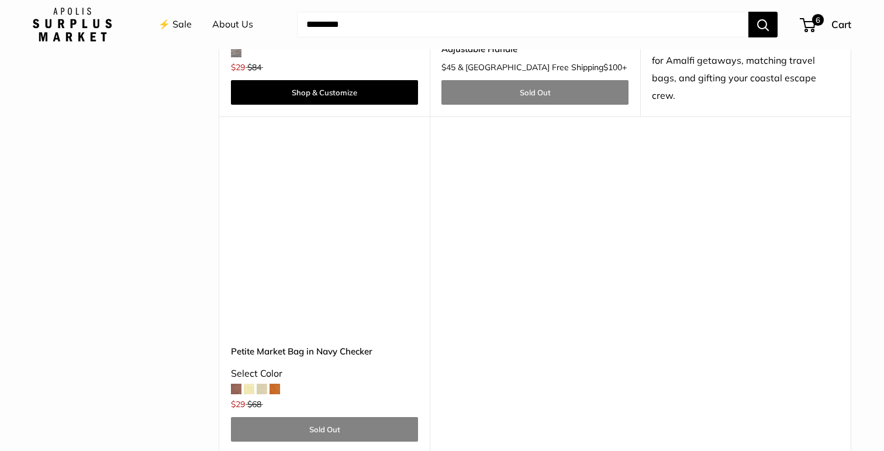
scroll to position [3498, 0]
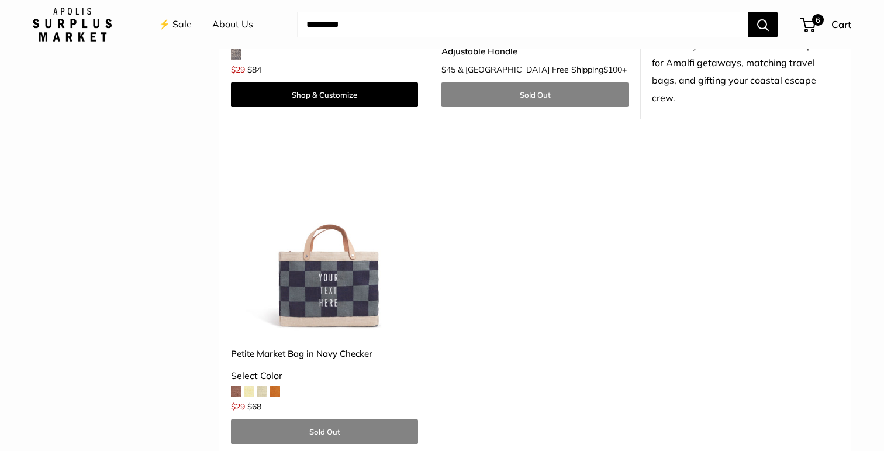
click at [0, 0] on img at bounding box center [0, 0] width 0 height 0
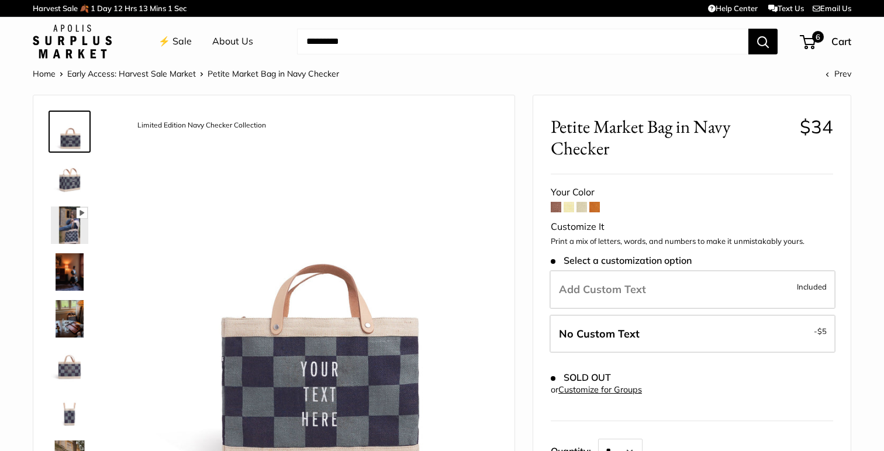
click at [566, 210] on span at bounding box center [569, 207] width 11 height 11
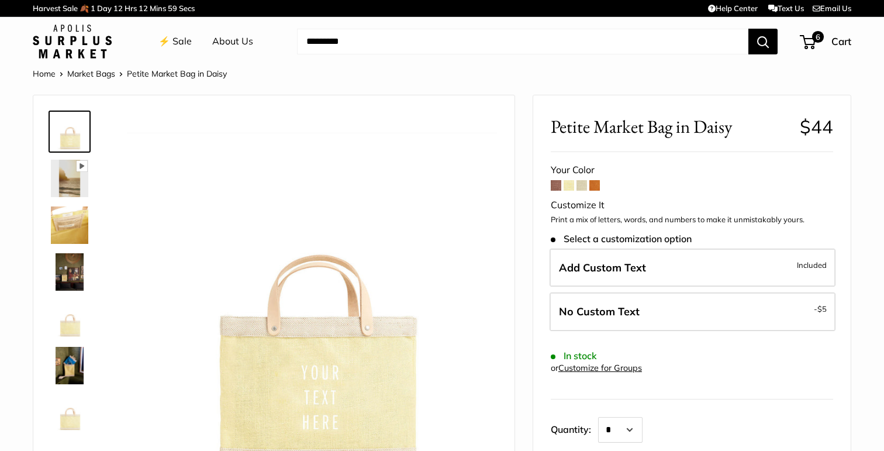
click at [570, 185] on span at bounding box center [569, 185] width 11 height 11
click at [582, 184] on span at bounding box center [582, 185] width 11 height 11
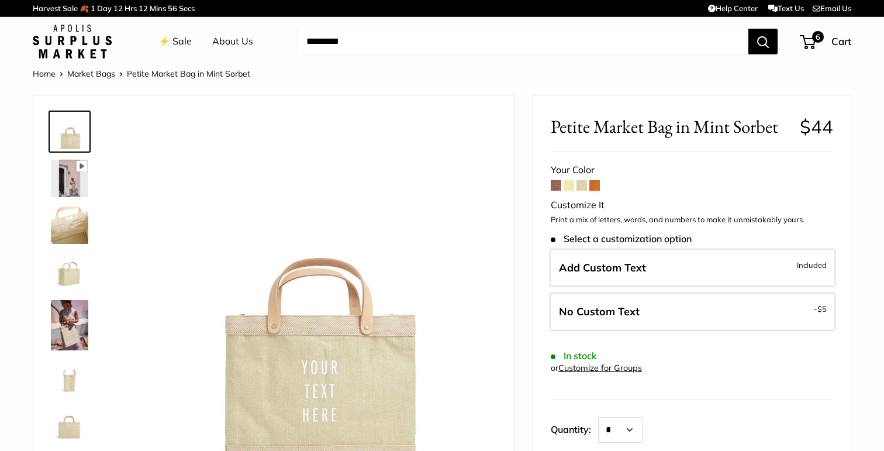
click at [592, 185] on span at bounding box center [595, 185] width 11 height 11
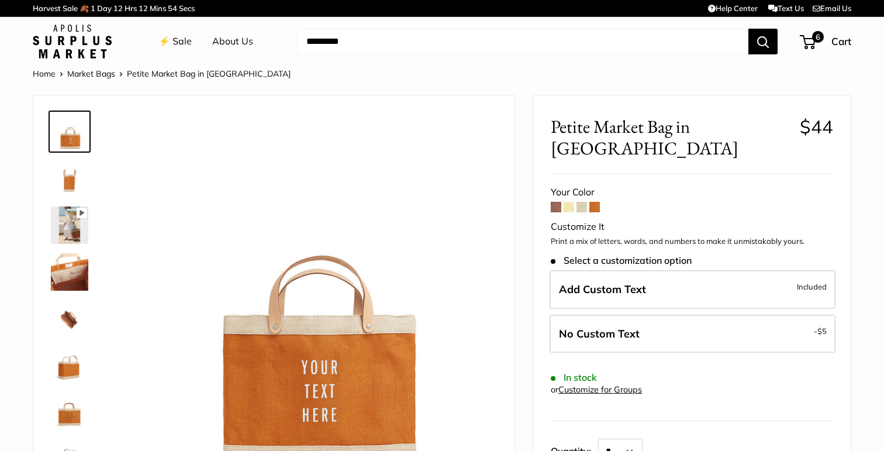
click at [560, 202] on span at bounding box center [556, 207] width 11 height 11
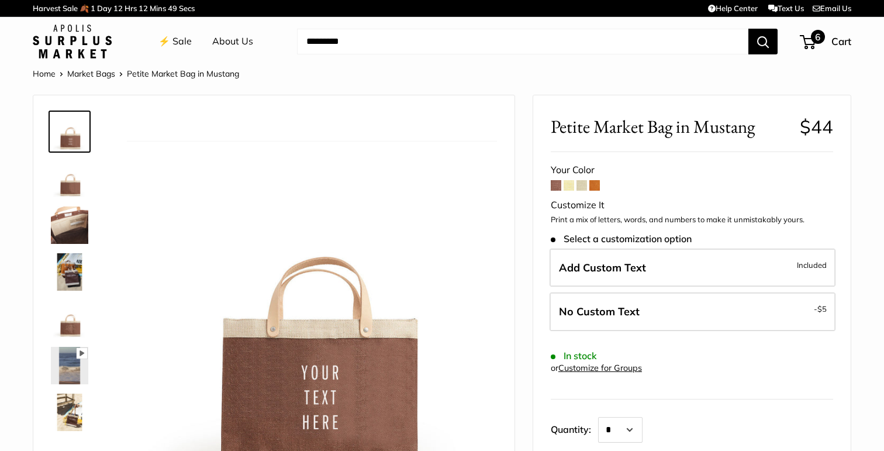
click at [824, 45] on div "6 Cart" at bounding box center [826, 41] width 50 height 19
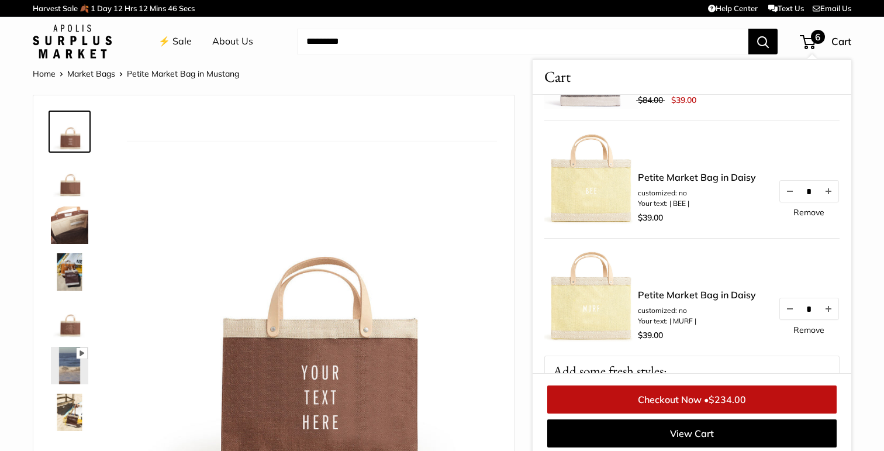
scroll to position [452, 0]
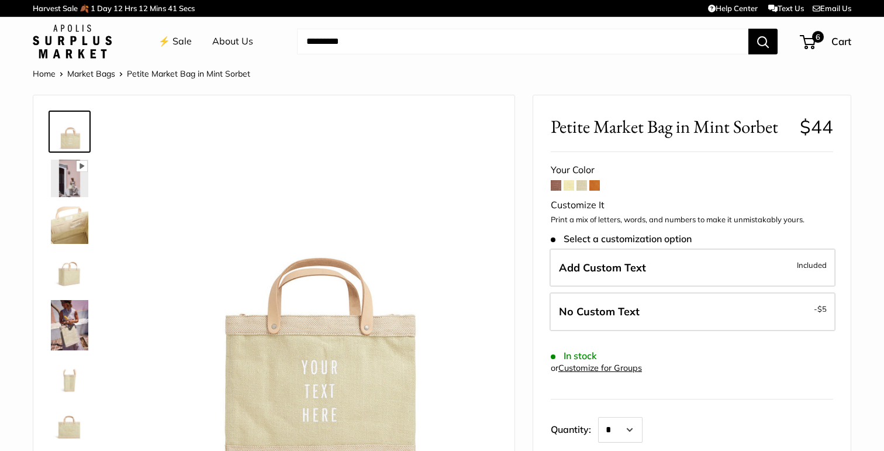
click at [173, 44] on link "⚡️ Sale" at bounding box center [174, 42] width 33 height 18
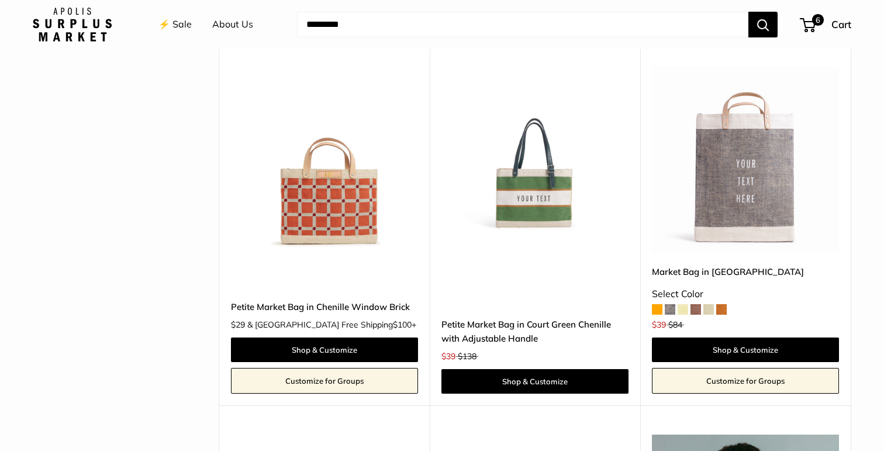
scroll to position [2711, 0]
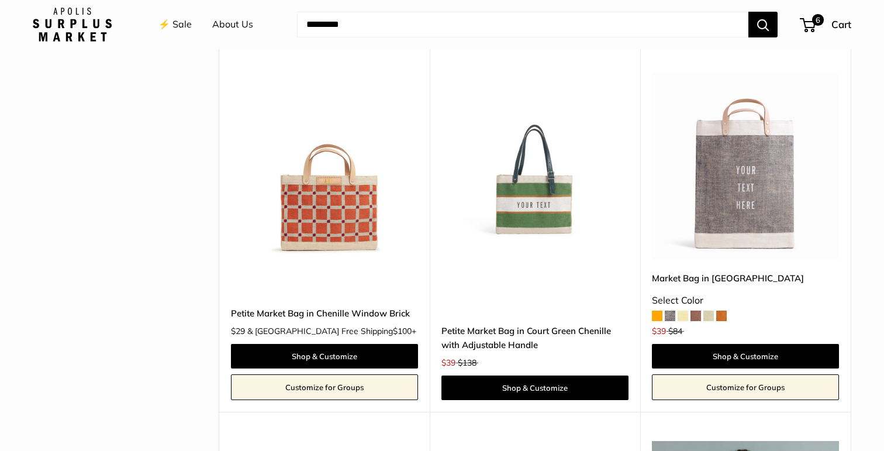
click at [0, 0] on img at bounding box center [0, 0] width 0 height 0
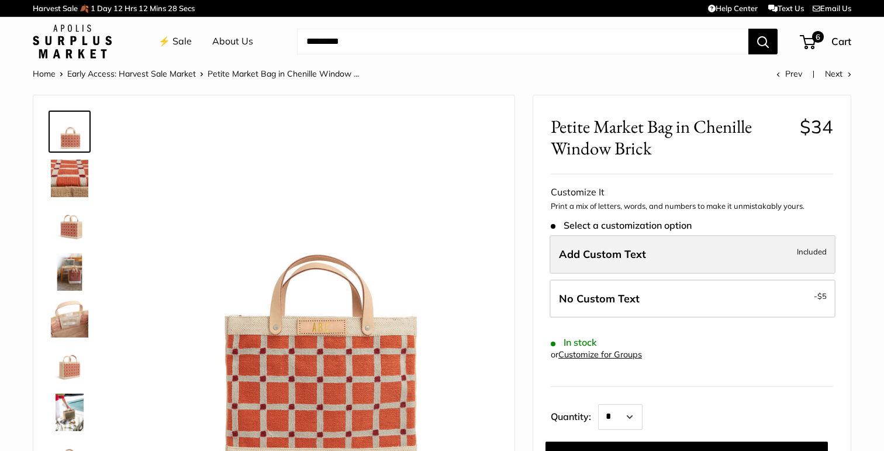
click at [612, 253] on span "Add Custom Text" at bounding box center [602, 253] width 87 height 13
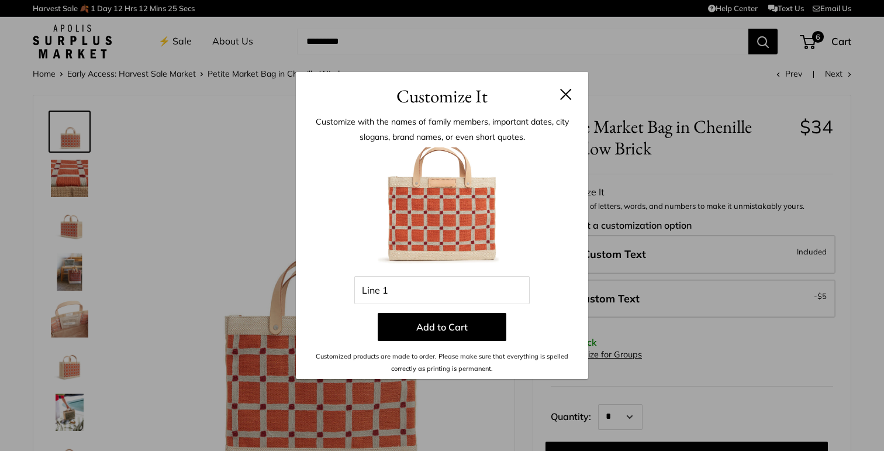
click at [578, 96] on header "Customize It" at bounding box center [442, 91] width 292 height 38
click at [567, 96] on button at bounding box center [566, 94] width 12 height 12
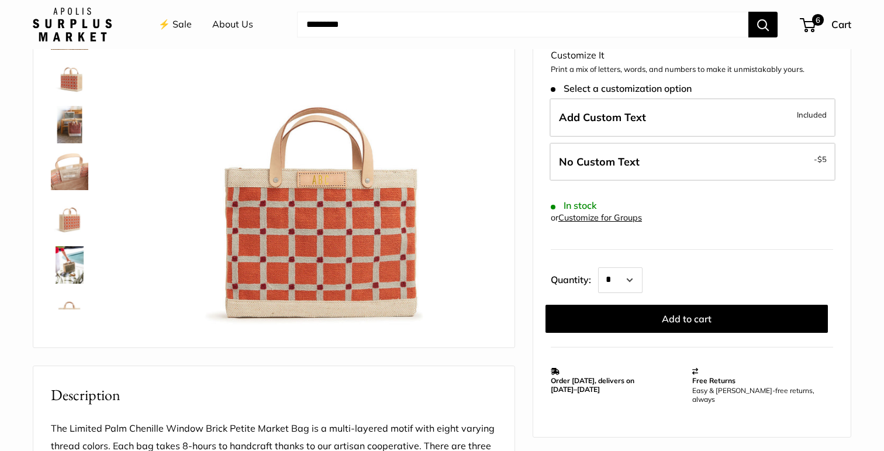
scroll to position [237, 0]
